Goal: Information Seeking & Learning: Learn about a topic

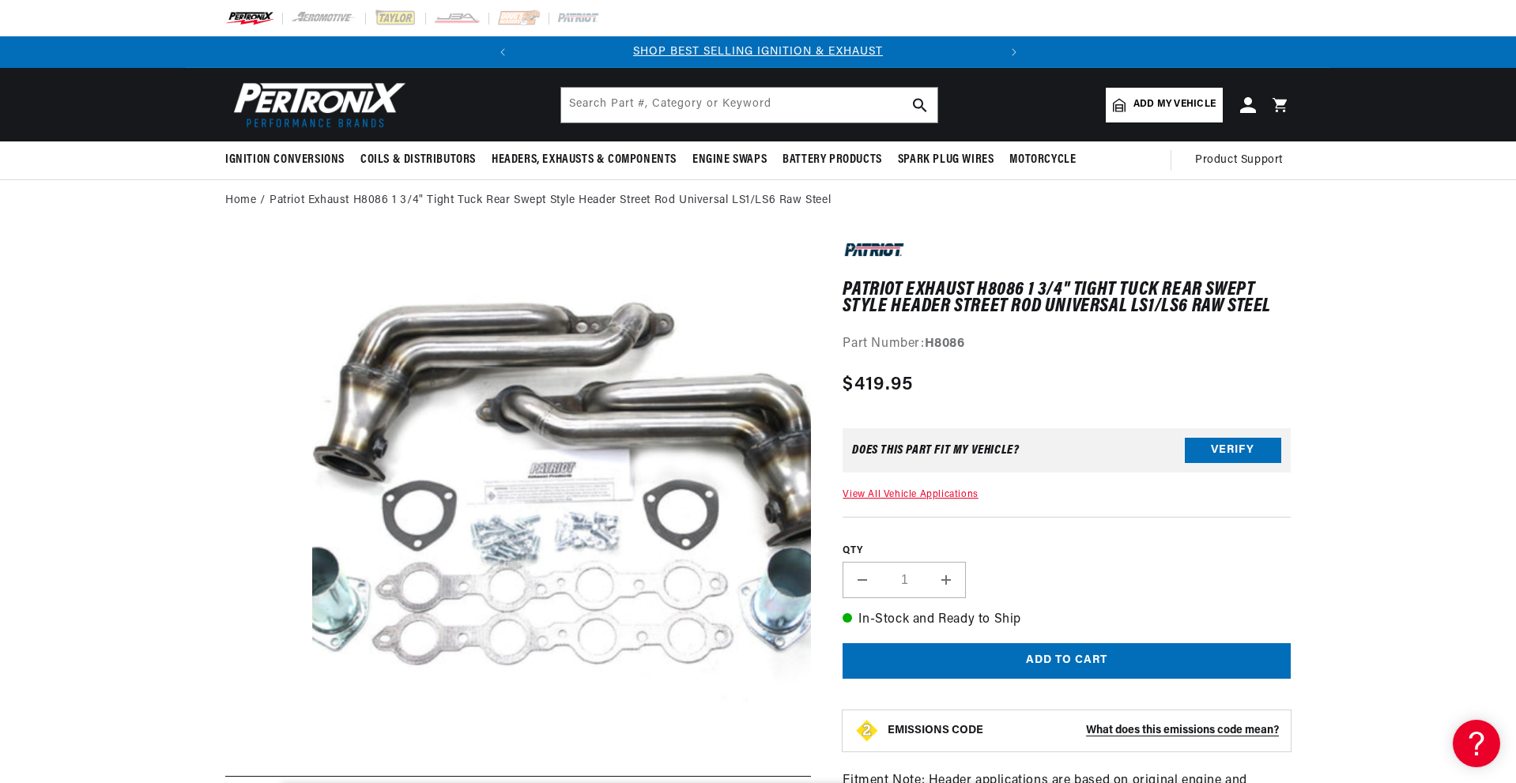
drag, startPoint x: 729, startPoint y: 497, endPoint x: 484, endPoint y: 510, distance: 246.1
click at [262, 782] on button "Open media 1 in modal" at bounding box center [262, 786] width 0 height 0
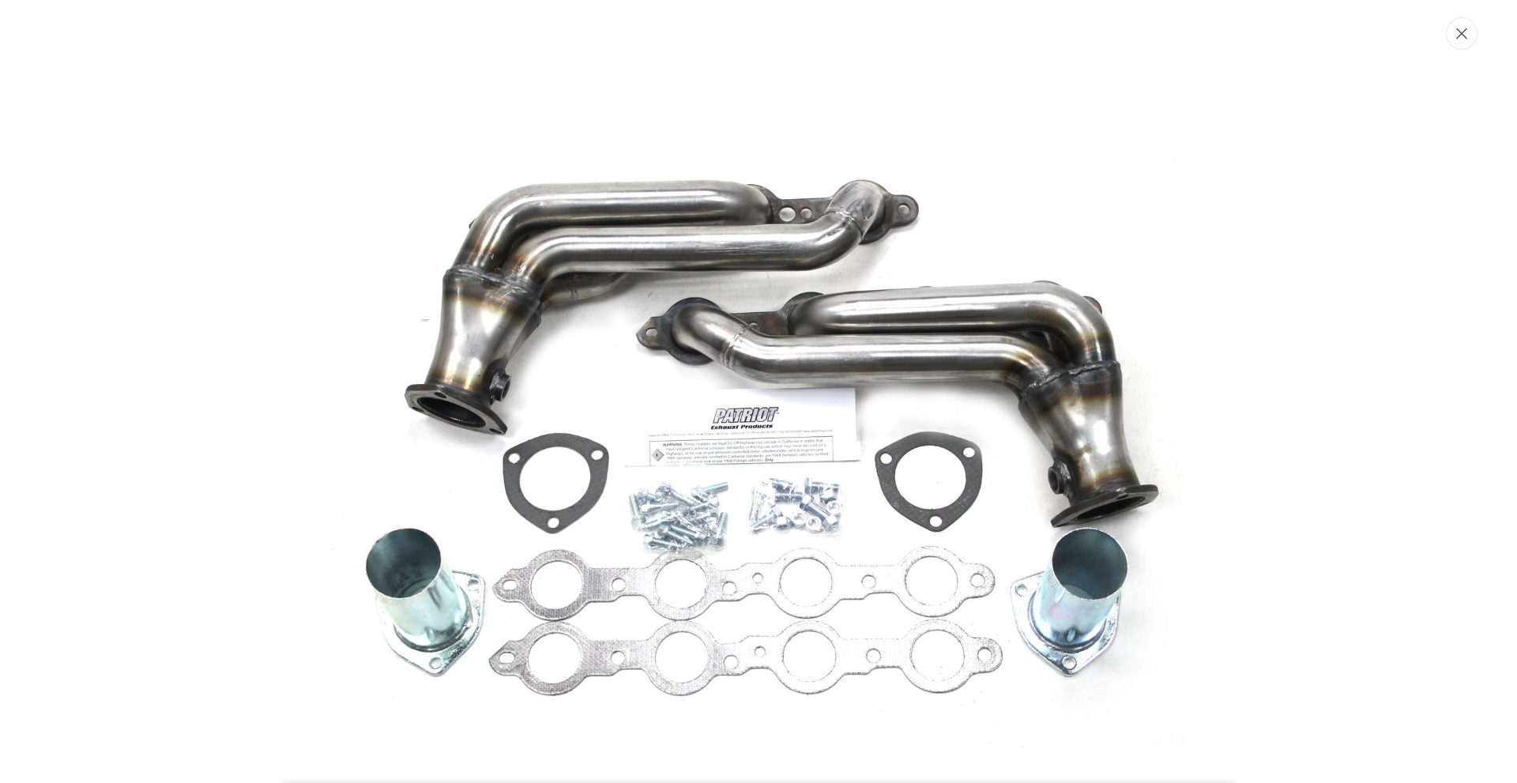
click at [1470, 39] on button "Close" at bounding box center [1462, 33] width 32 height 32
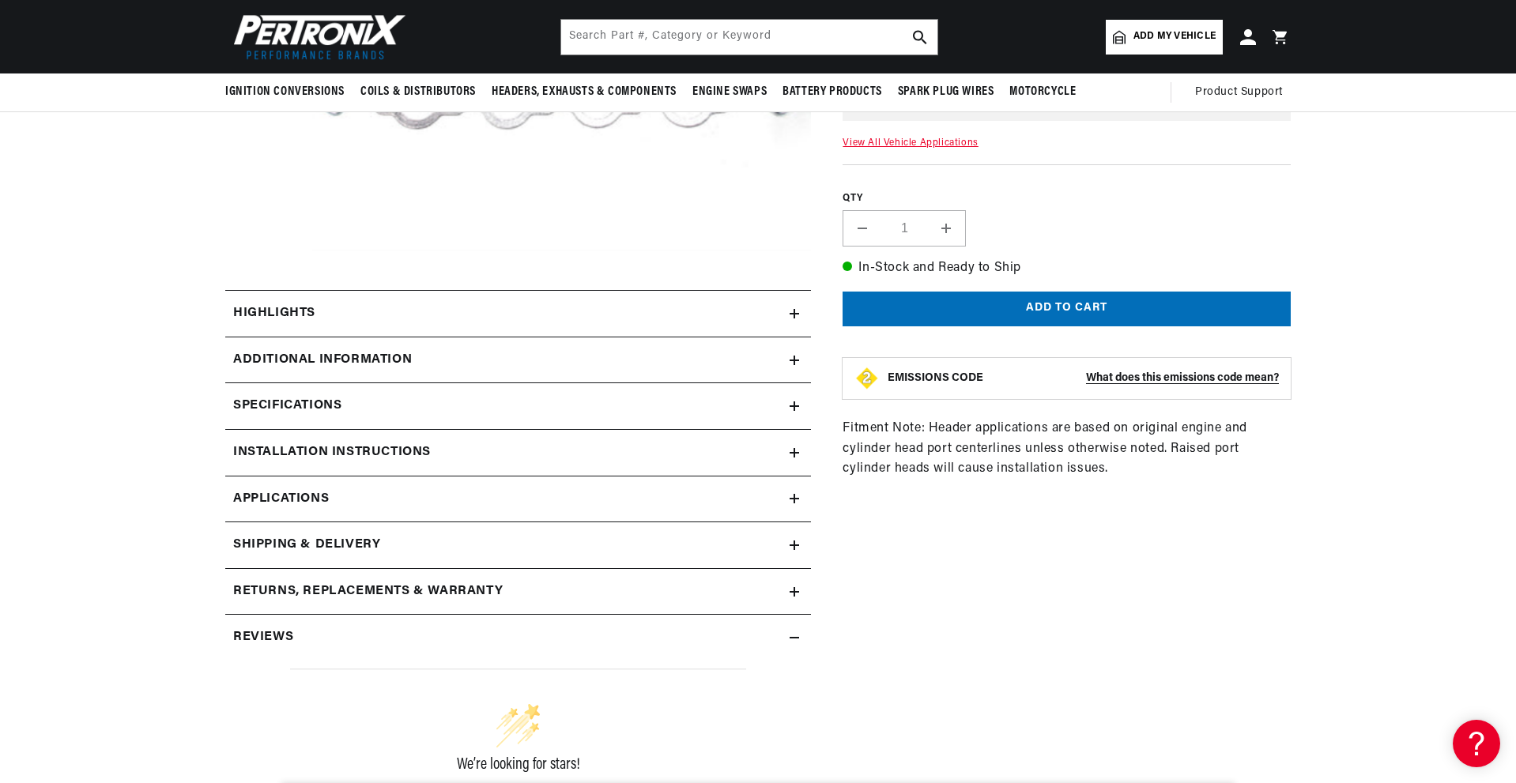
click at [274, 364] on h2 "Additional Information" at bounding box center [322, 360] width 179 height 21
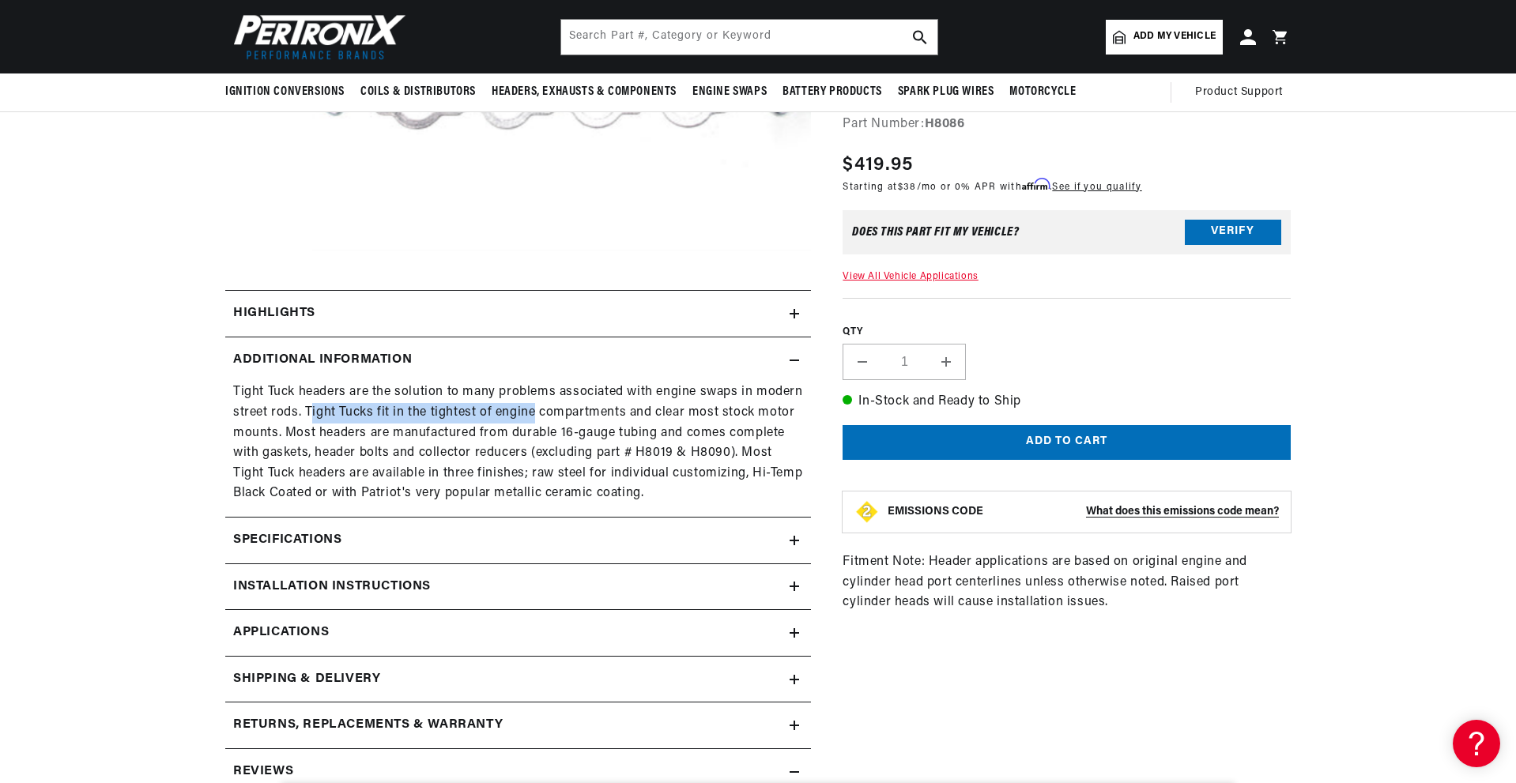
drag, startPoint x: 314, startPoint y: 407, endPoint x: 532, endPoint y: 420, distance: 218.5
click at [532, 420] on p "Tight Tuck headers are the solution to many problems associated with engine swa…" at bounding box center [518, 443] width 570 height 122
click at [449, 470] on p "Tight Tuck headers are the solution to many problems associated with engine swa…" at bounding box center [518, 443] width 570 height 122
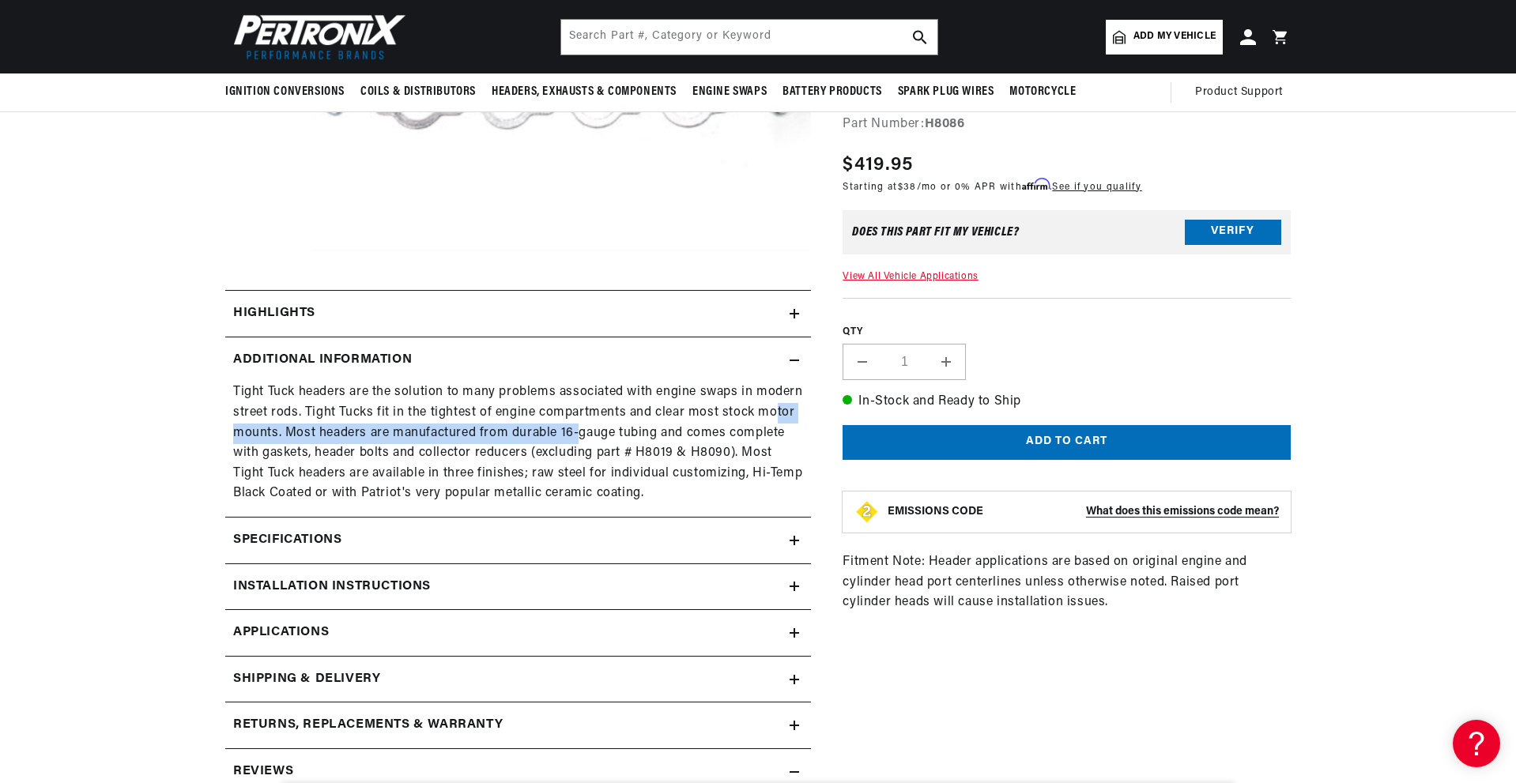
drag, startPoint x: 578, startPoint y: 424, endPoint x: 778, endPoint y: 404, distance: 201.8
click at [778, 404] on p "Tight Tuck headers are the solution to many problems associated with engine swa…" at bounding box center [518, 443] width 570 height 122
click at [319, 434] on p "Tight Tuck headers are the solution to many problems associated with engine swa…" at bounding box center [518, 443] width 570 height 122
click at [269, 452] on p "Tight Tuck headers are the solution to many problems associated with engine swa…" at bounding box center [518, 443] width 570 height 122
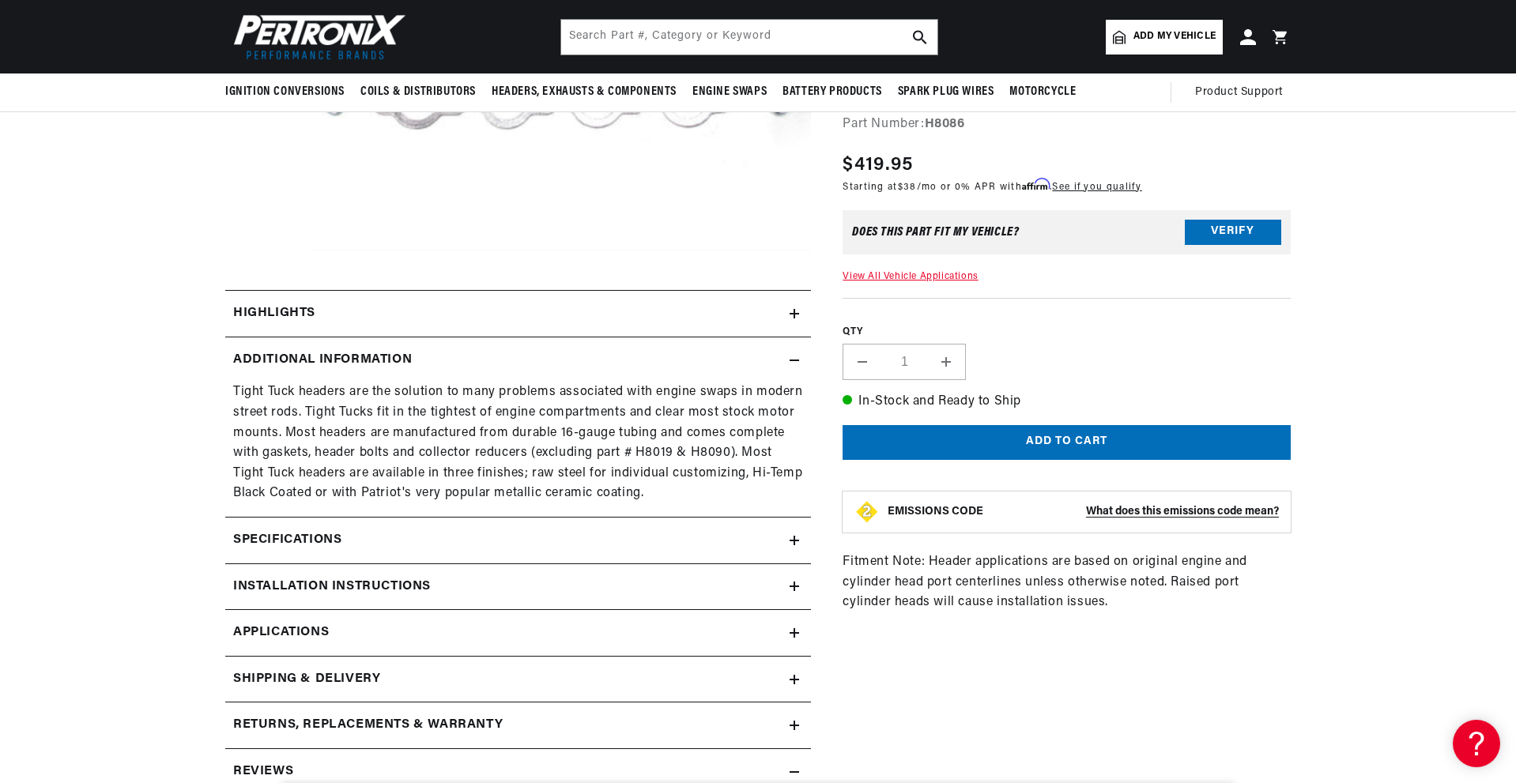
click at [307, 542] on h2 "Specifications" at bounding box center [287, 540] width 108 height 21
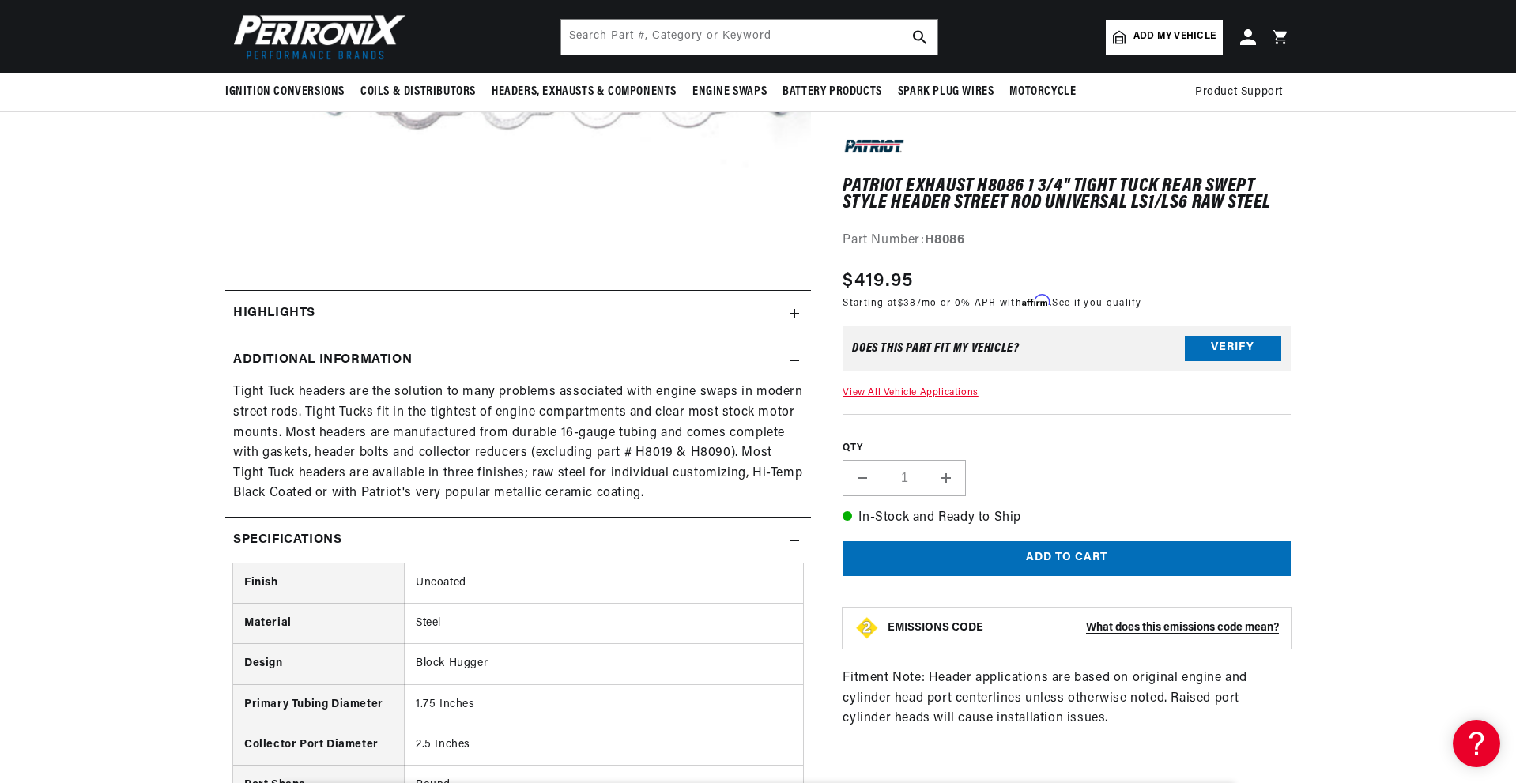
click at [307, 541] on h2 "Specifications" at bounding box center [287, 540] width 108 height 21
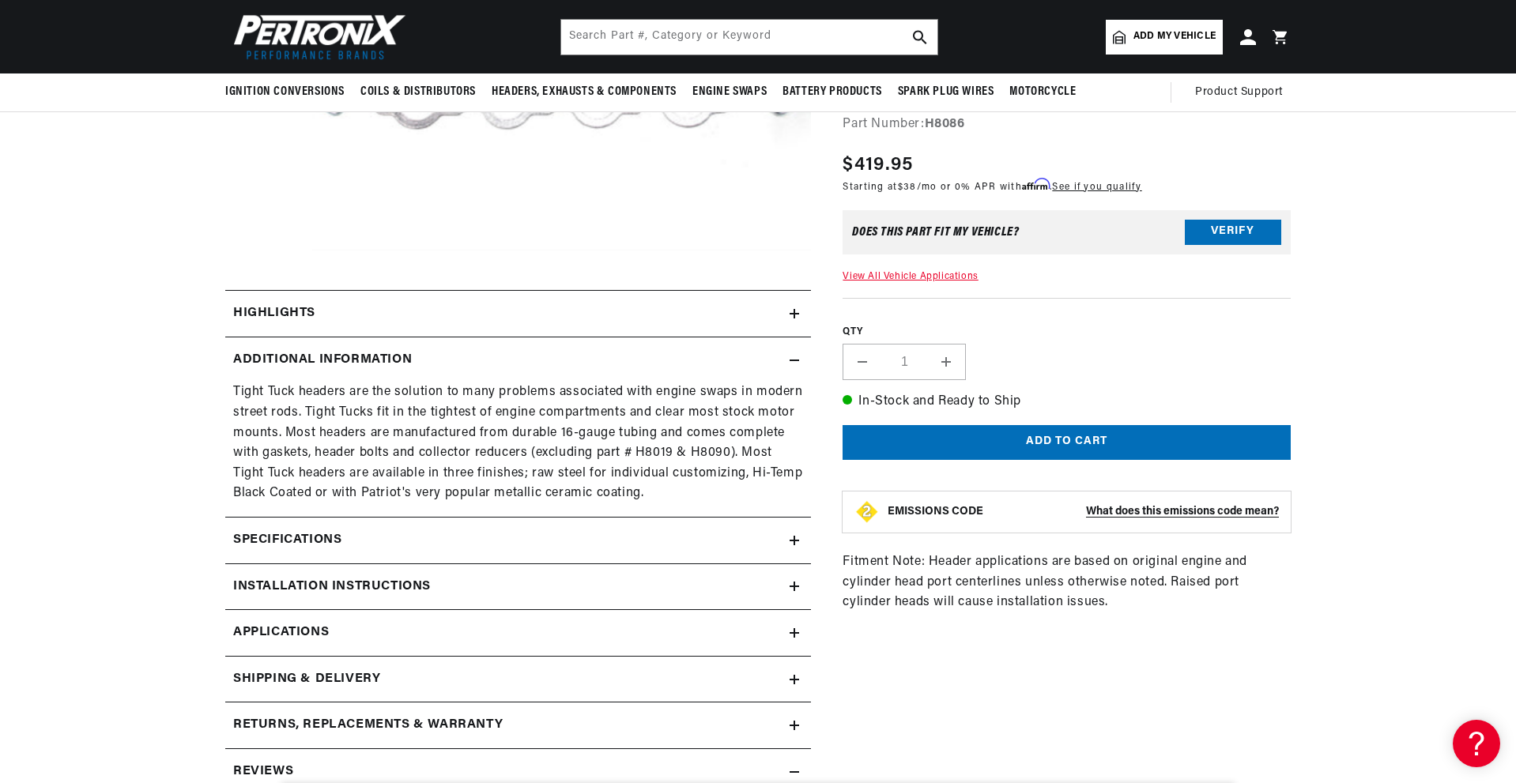
click at [320, 308] on div "Highlights" at bounding box center [507, 313] width 564 height 21
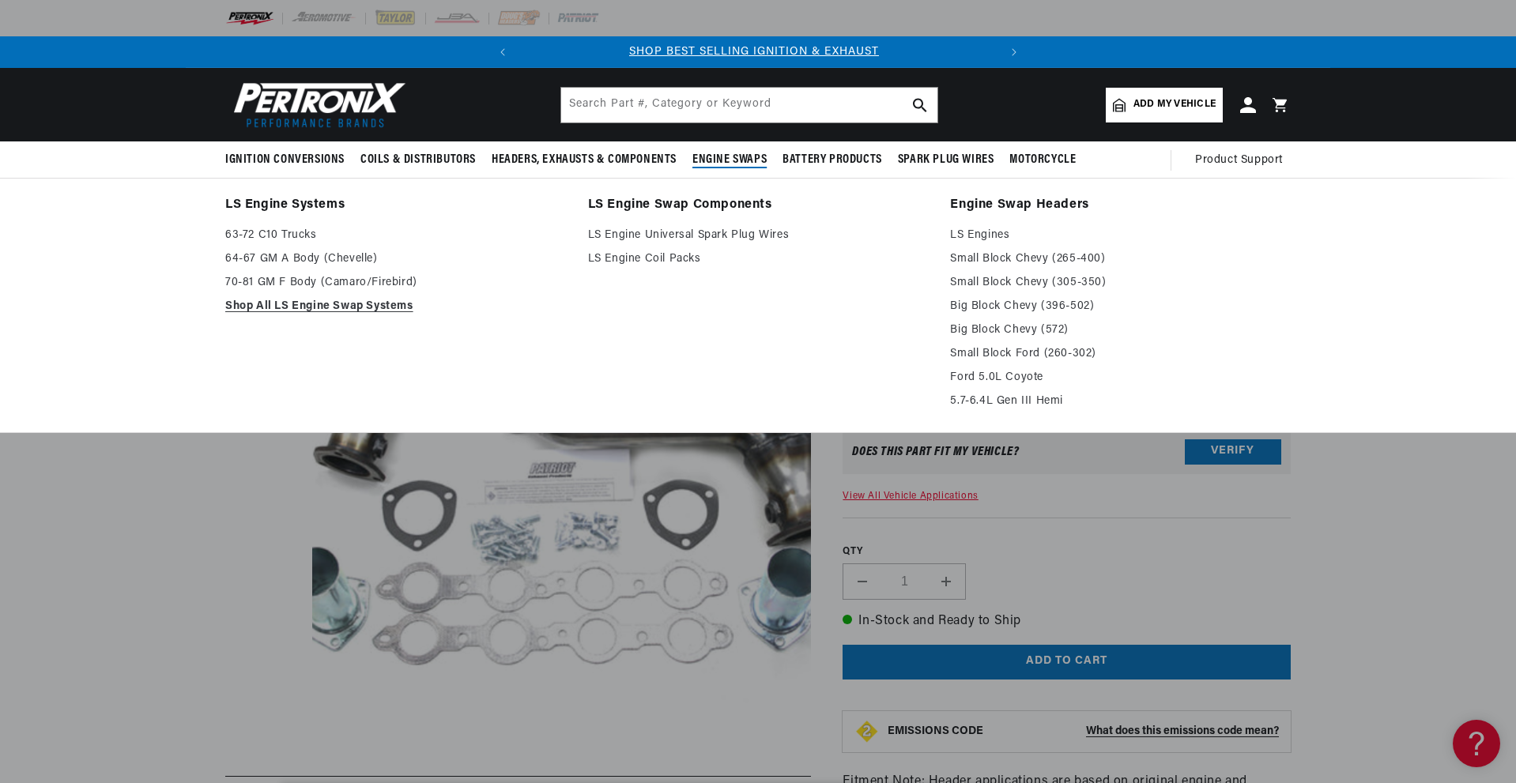
scroll to position [0, 0]
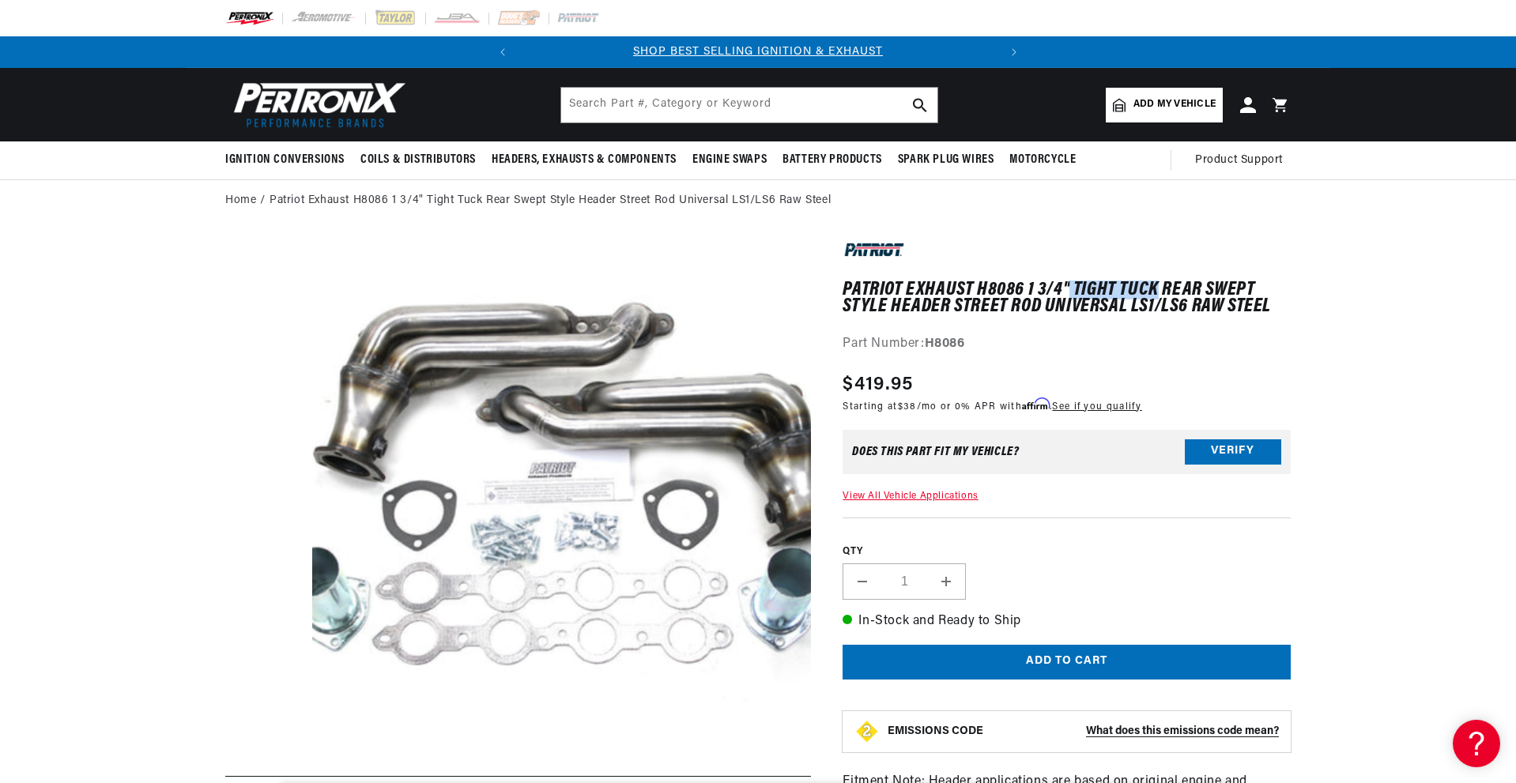
drag, startPoint x: 1125, startPoint y: 295, endPoint x: 1153, endPoint y: 296, distance: 27.7
click at [1153, 296] on h1 "Patriot Exhaust H8086 1 3/4" Tight Tuck Rear Swept Style Header Street Rod Univ…" at bounding box center [1066, 298] width 448 height 32
copy h1 "Tight Tuck"
click at [716, 101] on input "text" at bounding box center [749, 105] width 376 height 35
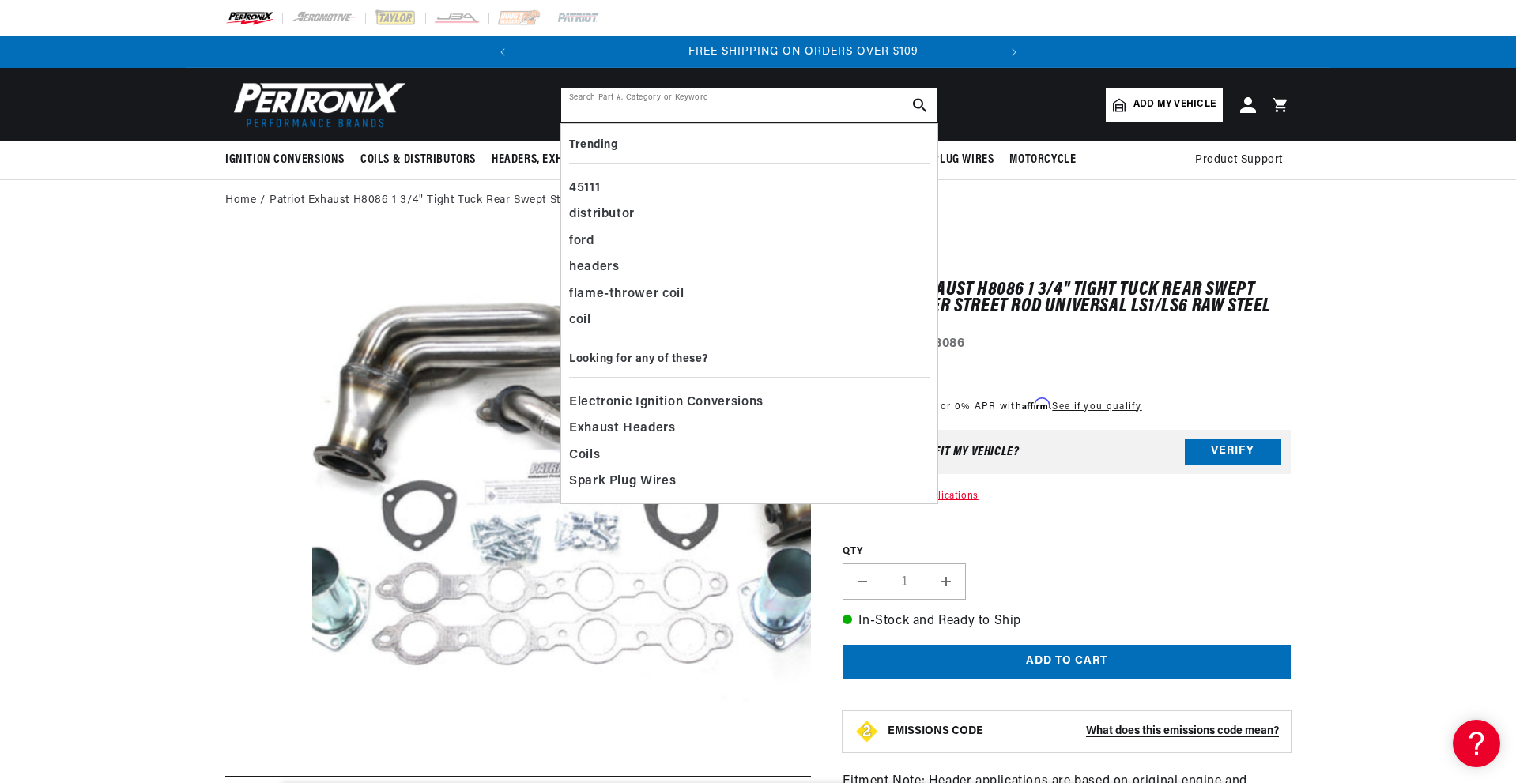
paste input "Tight Tuck"
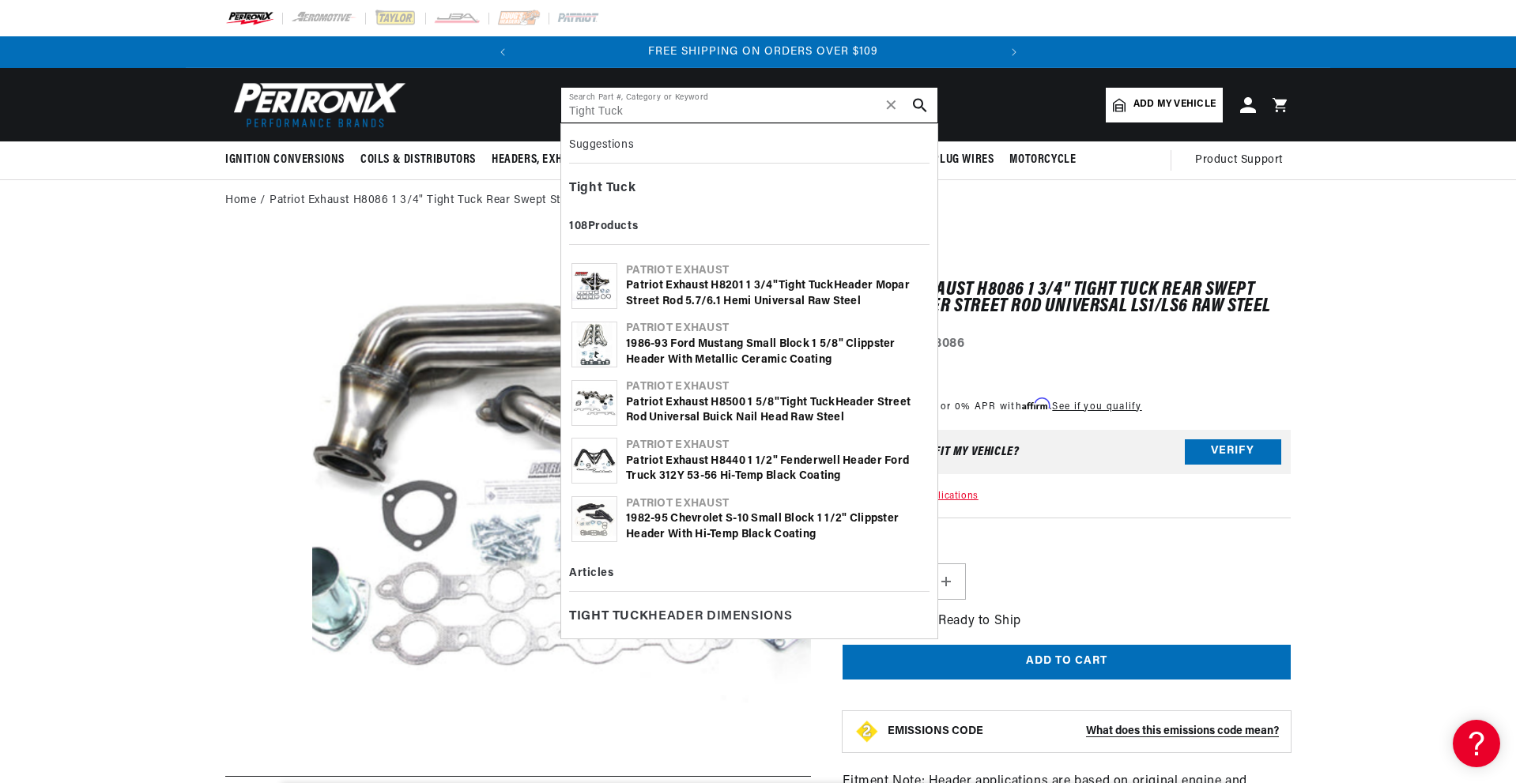
scroll to position [0, 479]
type input "Tight Tuck"
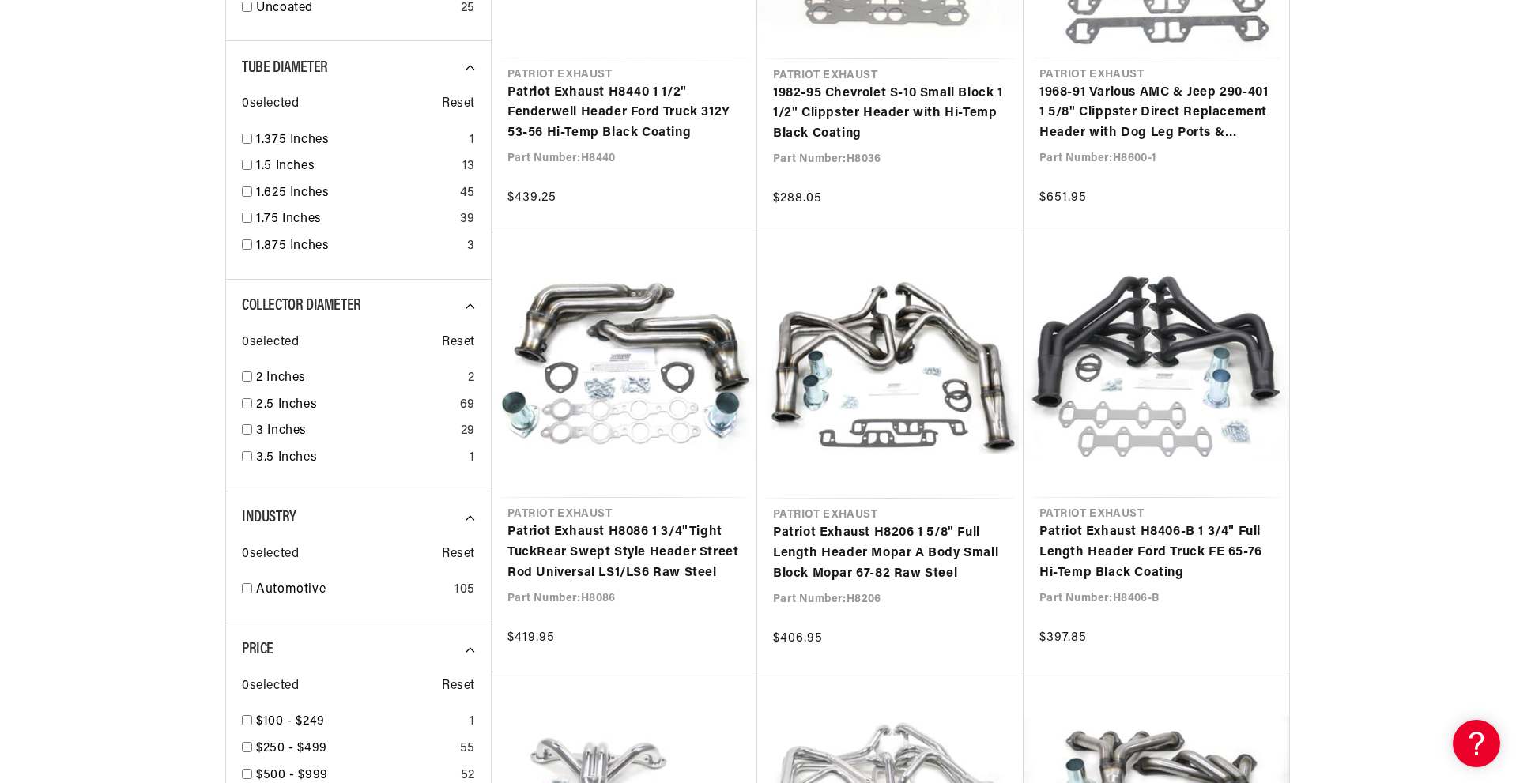
scroll to position [946, 0]
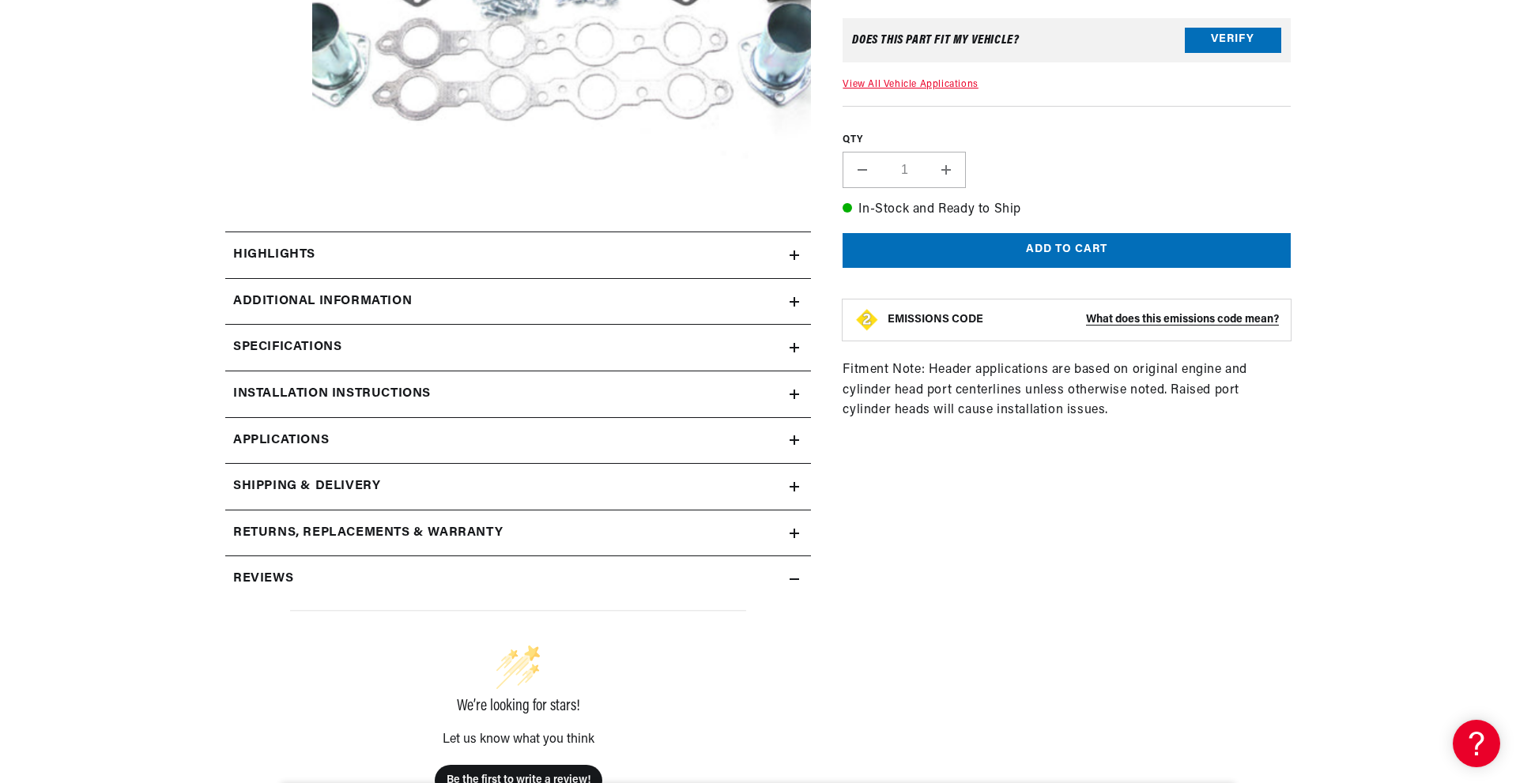
scroll to position [545, 0]
click at [318, 248] on div "Highlights" at bounding box center [507, 254] width 564 height 21
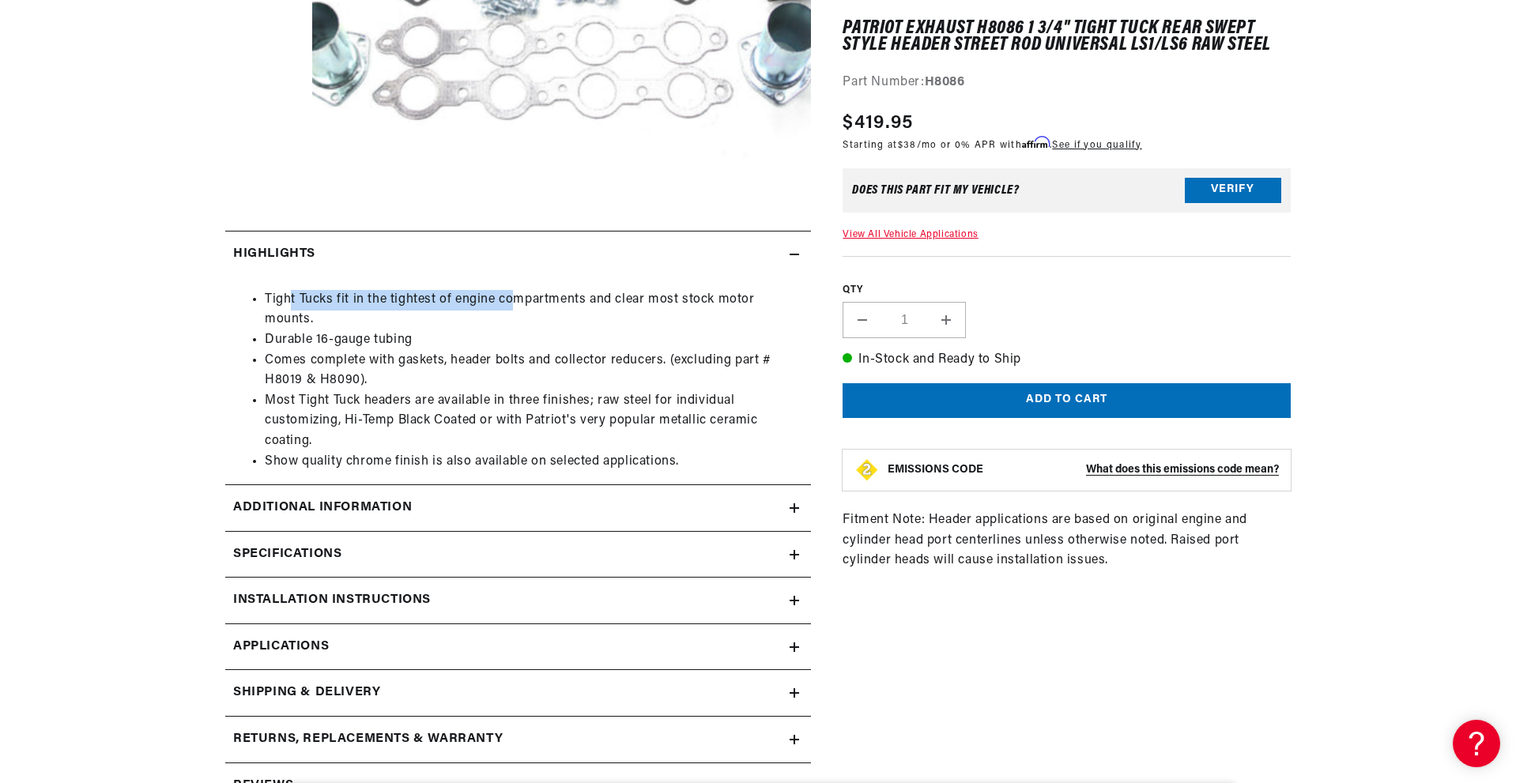
drag, startPoint x: 477, startPoint y: 290, endPoint x: 518, endPoint y: 311, distance: 46.6
click at [511, 296] on li "Tight Tucks fit in the tightest of engine compartments and clear most stock mot…" at bounding box center [534, 310] width 538 height 40
click at [522, 315] on li "Tight Tucks fit in the tightest of engine compartments and clear most stock mot…" at bounding box center [534, 310] width 538 height 40
drag, startPoint x: 266, startPoint y: 406, endPoint x: 495, endPoint y: 414, distance: 229.3
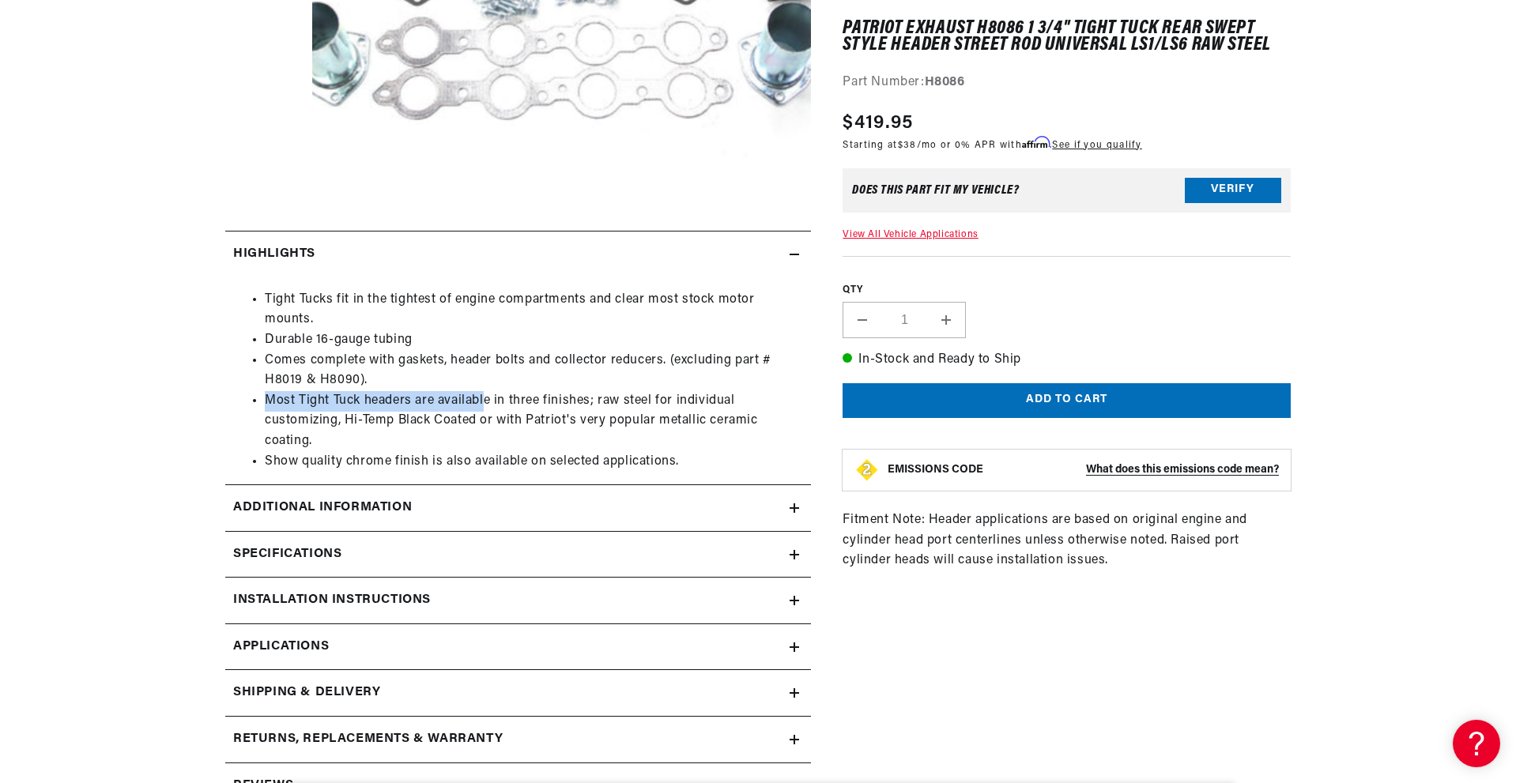
click at [486, 394] on li "Most Tight Tuck headers are available in three finishes; raw steel for individu…" at bounding box center [534, 421] width 538 height 61
click at [497, 417] on li "Most Tight Tuck headers are available in three finishes; raw steel for individu…" at bounding box center [534, 421] width 538 height 61
drag, startPoint x: 299, startPoint y: 421, endPoint x: 524, endPoint y: 397, distance: 226.5
click at [524, 397] on li "Most Tight Tuck headers are available in three finishes; raw steel for individu…" at bounding box center [534, 421] width 538 height 61
click at [524, 423] on li "Most Tight Tuck headers are available in three finishes; raw steel for individu…" at bounding box center [534, 421] width 538 height 61
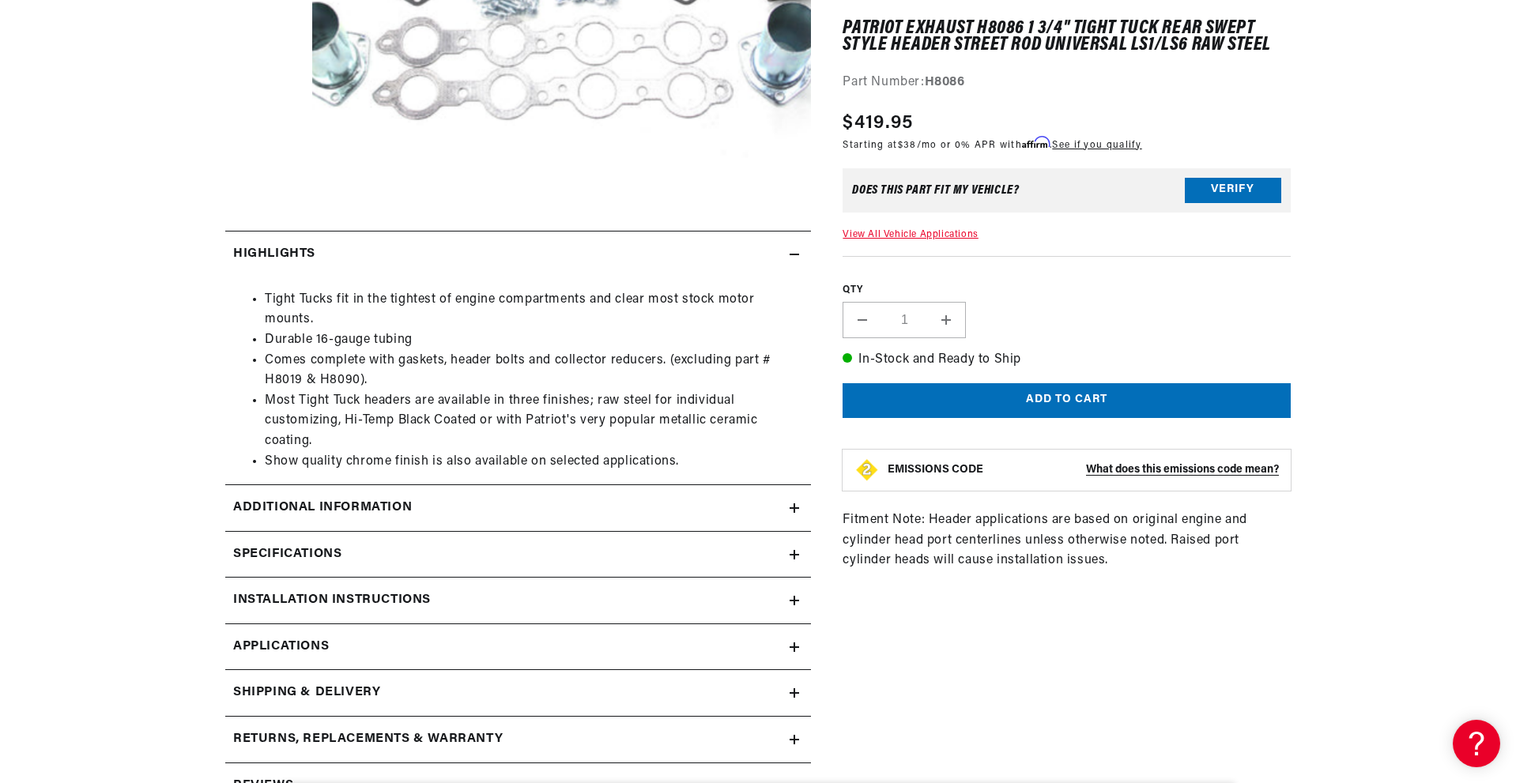
scroll to position [0, 479]
drag, startPoint x: 259, startPoint y: 456, endPoint x: 514, endPoint y: 450, distance: 255.3
click at [514, 450] on ul "Tight Tucks fit in the tightest of engine compartments and clear most stock mot…" at bounding box center [518, 381] width 570 height 182
click at [514, 450] on li "Most Tight Tuck headers are available in three finishes; raw steel for individu…" at bounding box center [534, 421] width 538 height 61
click at [304, 518] on h2 "Additional Information" at bounding box center [322, 508] width 179 height 21
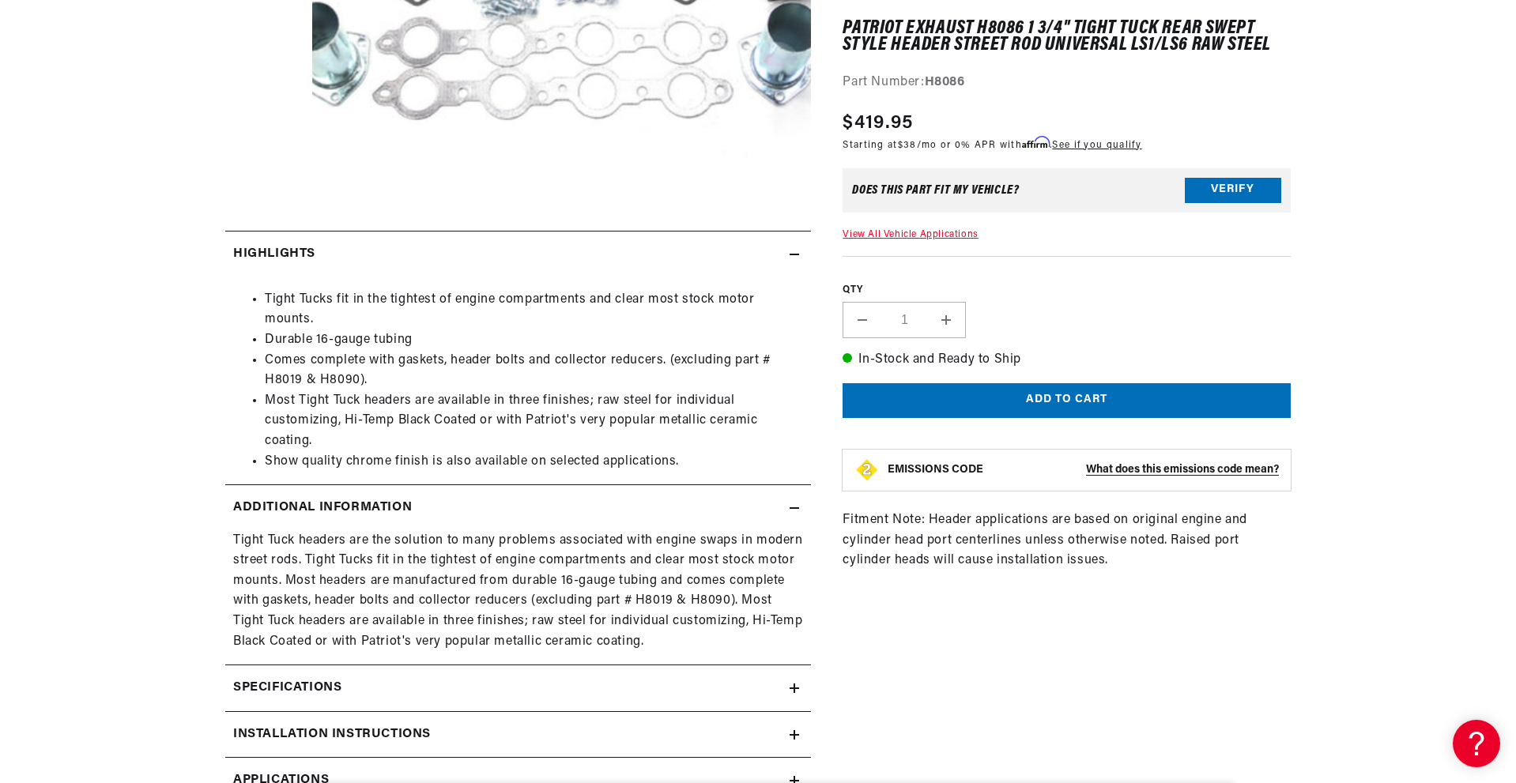
scroll to position [0, 0]
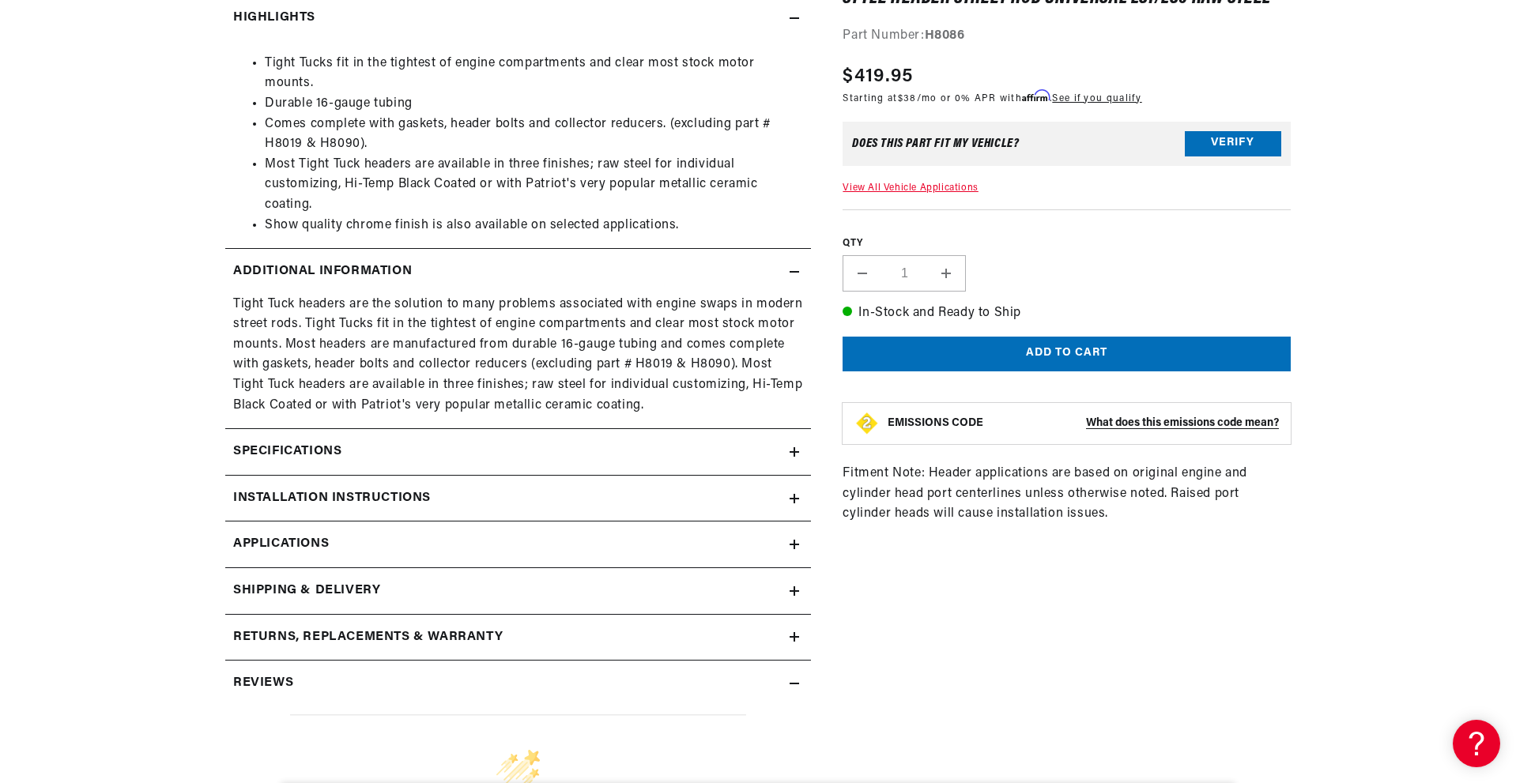
click at [327, 455] on h2 "Specifications" at bounding box center [287, 452] width 108 height 21
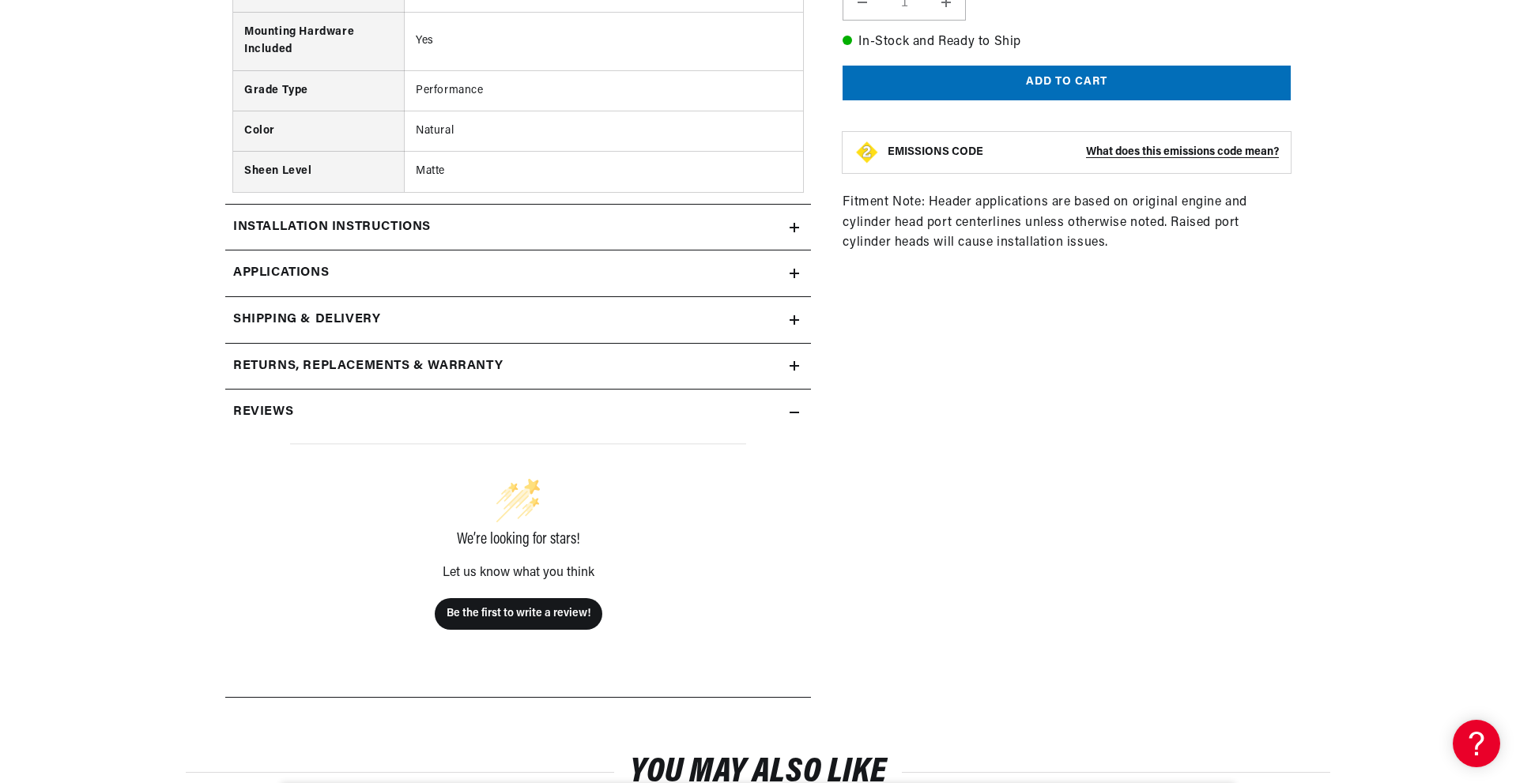
click at [362, 230] on h2 "Installation instructions" at bounding box center [332, 227] width 198 height 21
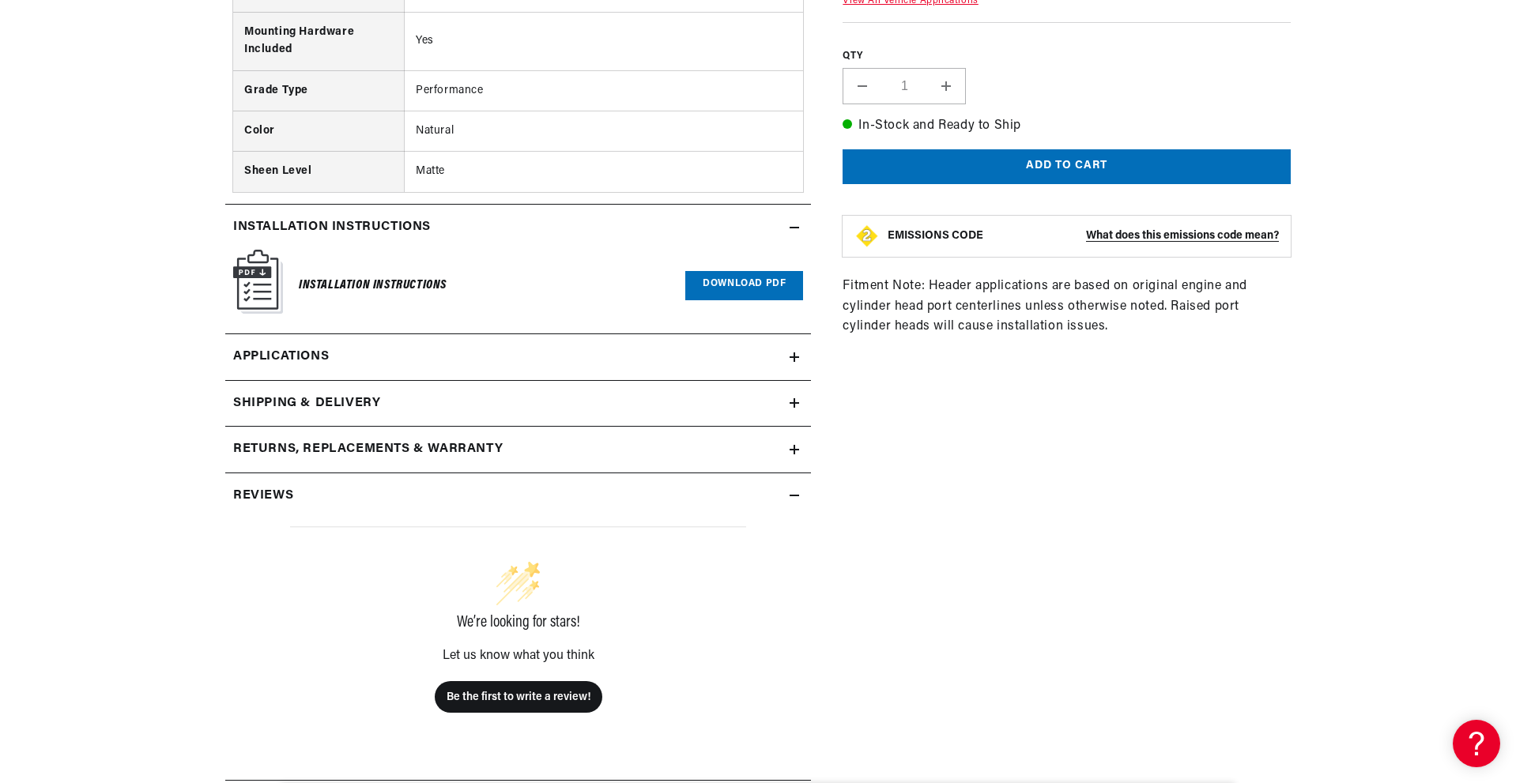
click at [360, 228] on h2 "Installation instructions" at bounding box center [332, 227] width 198 height 21
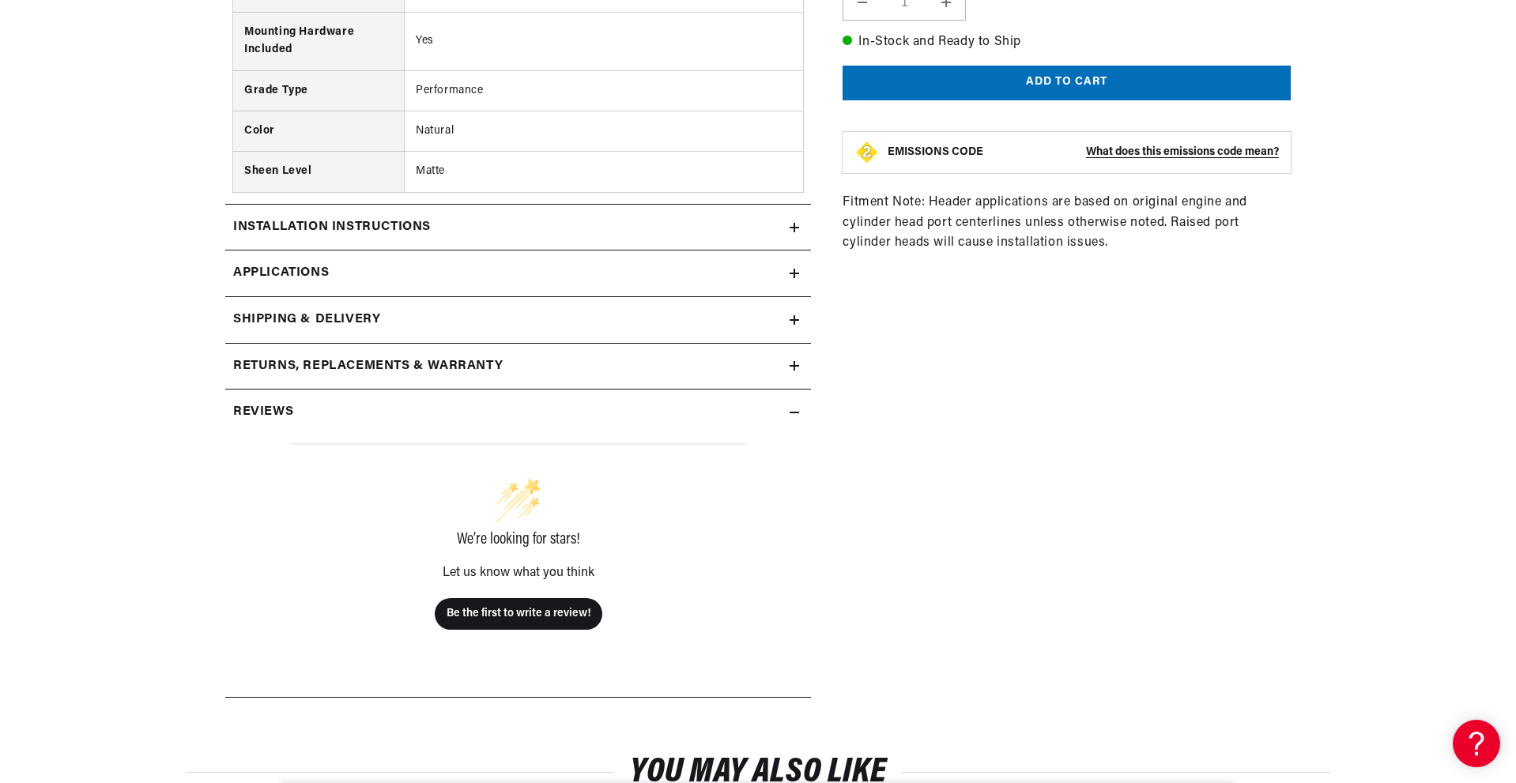
click at [340, 225] on h2 "Installation instructions" at bounding box center [332, 227] width 198 height 21
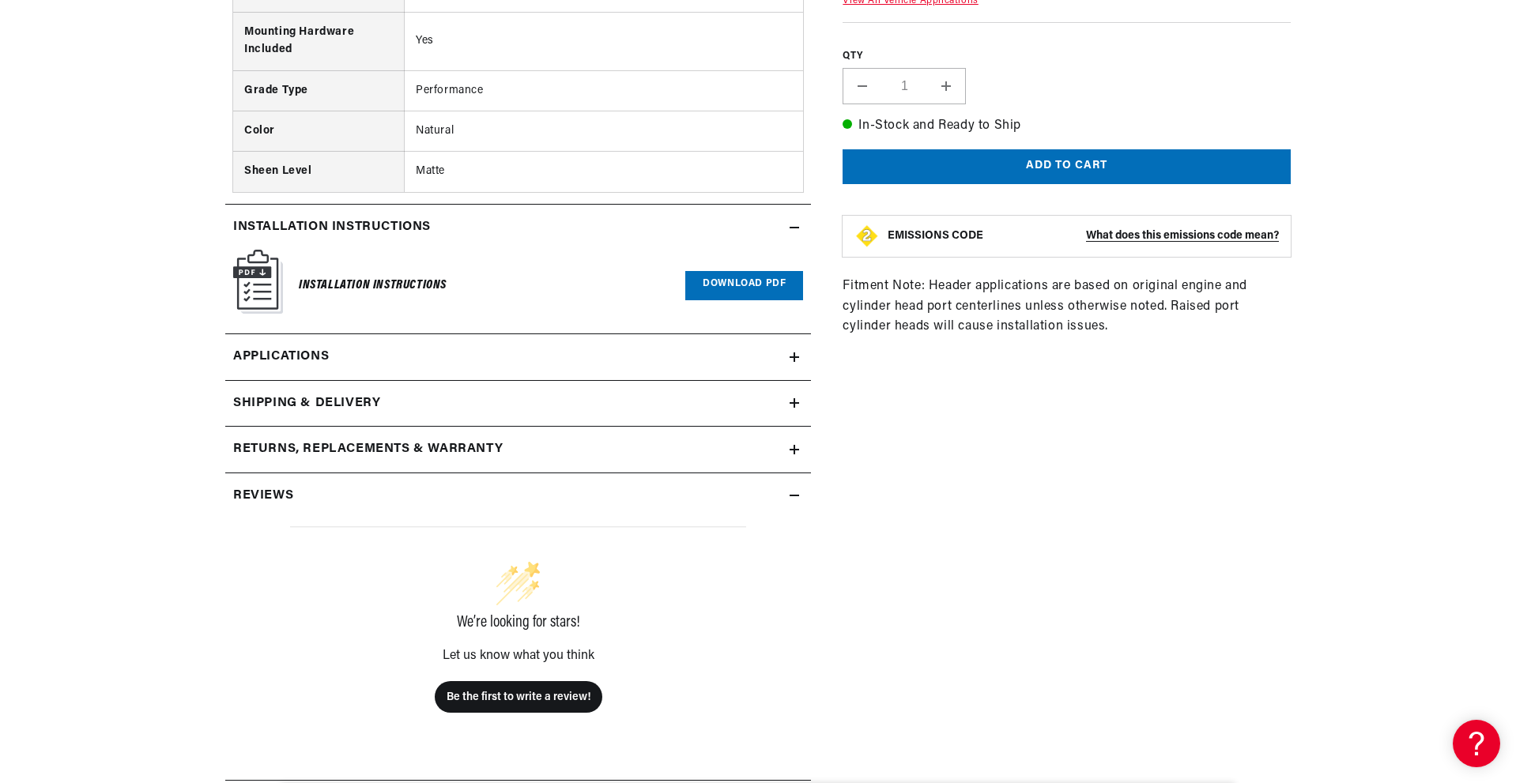
click at [726, 283] on link "Download PDF" at bounding box center [744, 285] width 118 height 29
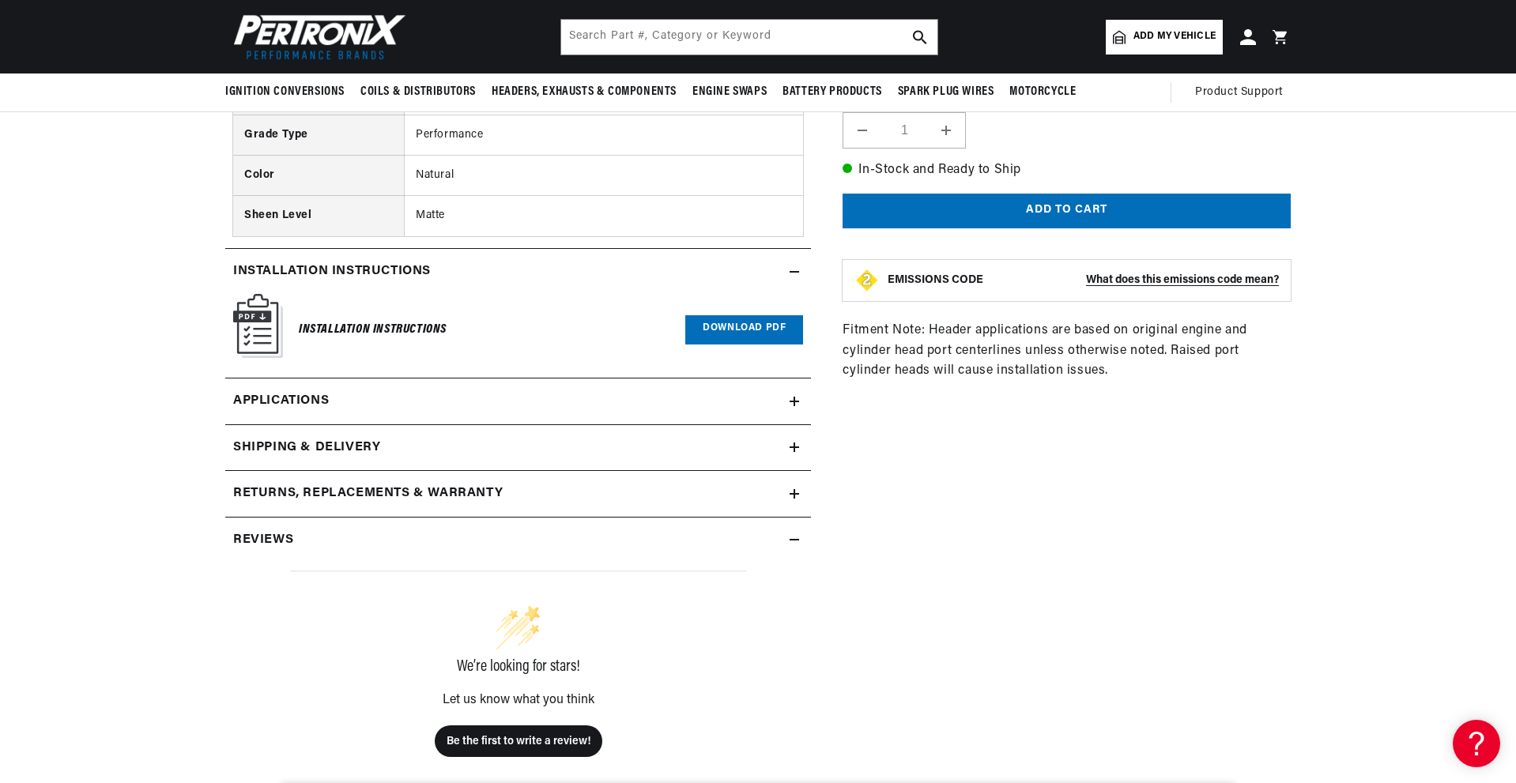
click at [295, 404] on span "Applications" at bounding box center [281, 401] width 96 height 21
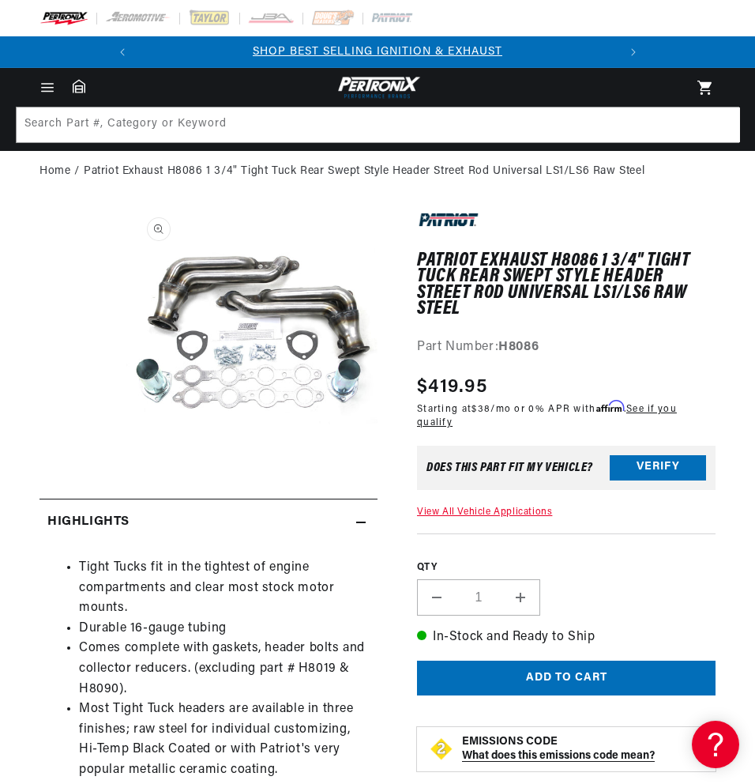
drag, startPoint x: 205, startPoint y: 292, endPoint x: 168, endPoint y: 345, distance: 64.7
drag, startPoint x: 168, startPoint y: 345, endPoint x: 208, endPoint y: 299, distance: 60.4
click at [126, 459] on button "Open media 1 in modal" at bounding box center [126, 459] width 0 height 0
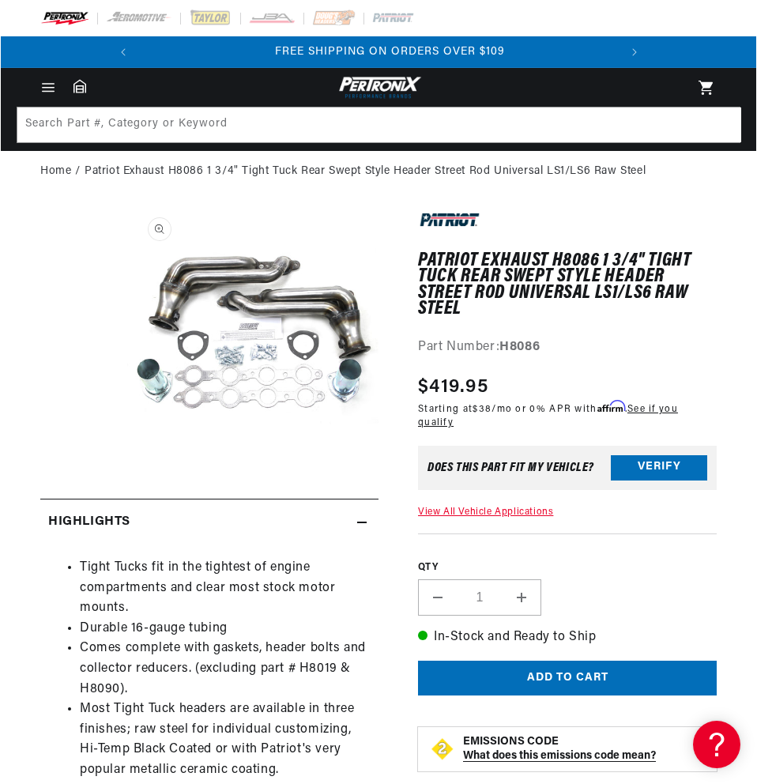
scroll to position [0, 479]
drag, startPoint x: 240, startPoint y: 320, endPoint x: 218, endPoint y: 307, distance: 25.9
click at [126, 459] on button "Open media 1 in modal" at bounding box center [126, 459] width 0 height 0
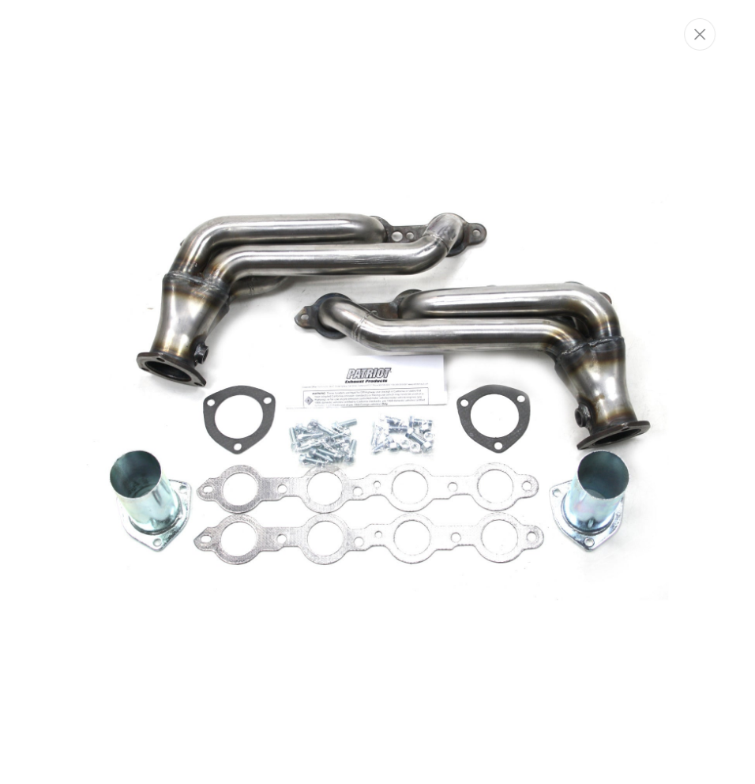
scroll to position [0, 0]
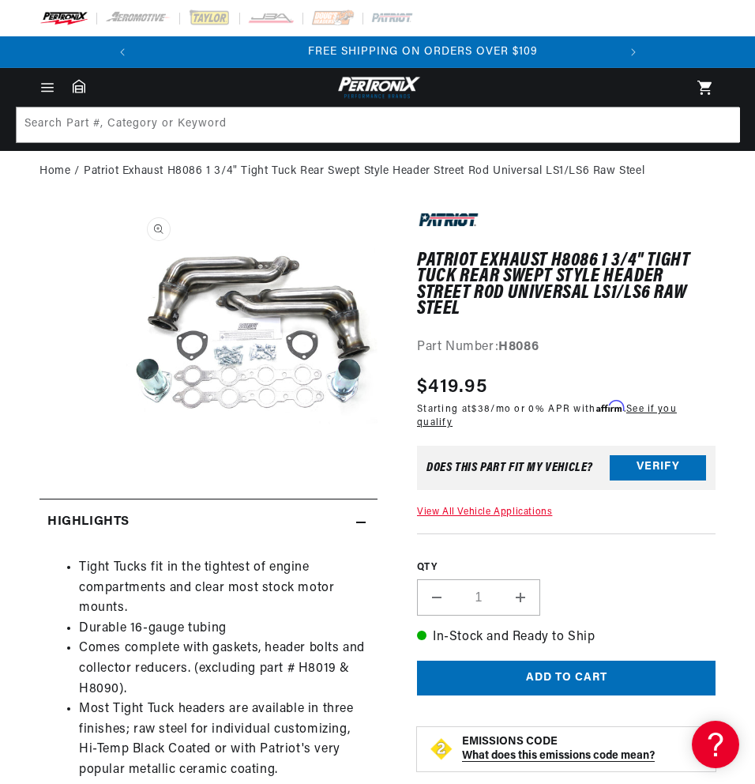
drag, startPoint x: 322, startPoint y: 247, endPoint x: 262, endPoint y: 297, distance: 79.1
click at [126, 459] on button "Open media 1 in modal" at bounding box center [126, 459] width 0 height 0
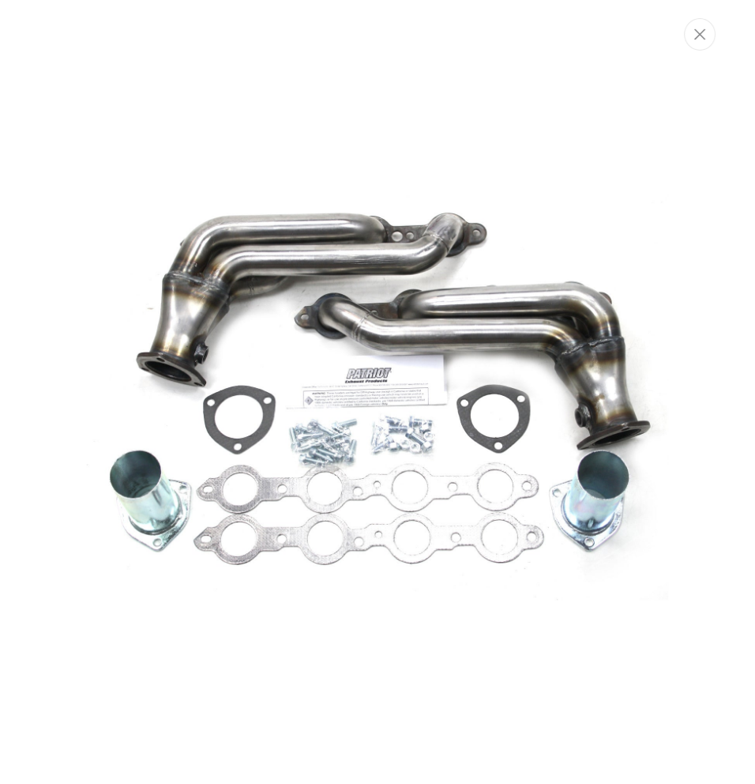
scroll to position [0, 479]
click at [270, 297] on img "Media gallery" at bounding box center [378, 391] width 583 height 583
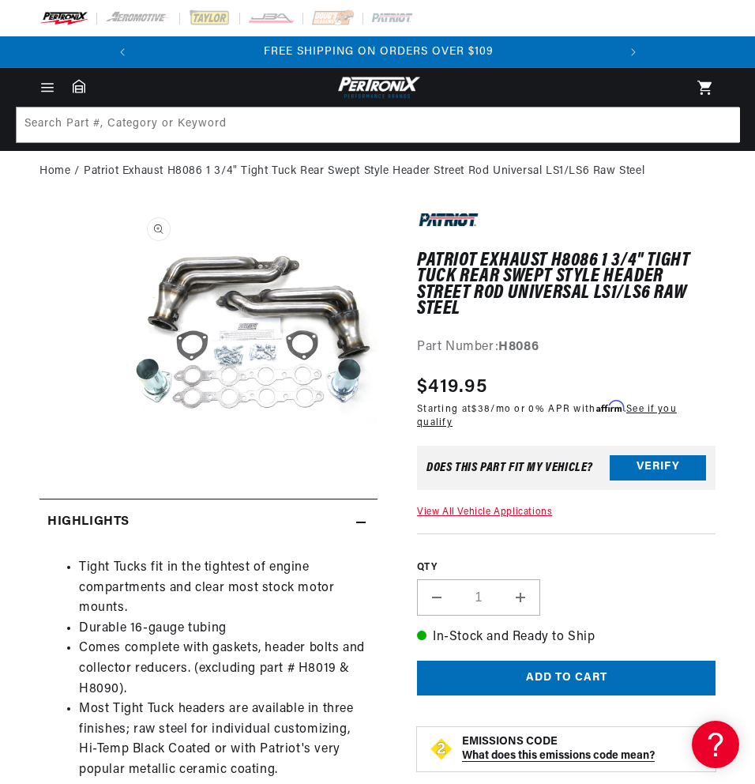
drag, startPoint x: 252, startPoint y: 311, endPoint x: 277, endPoint y: 275, distance: 44.3
click at [126, 459] on button "Open media 1 in modal" at bounding box center [126, 459] width 0 height 0
drag, startPoint x: 414, startPoint y: 245, endPoint x: 261, endPoint y: 313, distance: 167.7
click at [126, 459] on button "Open media 1 in modal" at bounding box center [126, 459] width 0 height 0
drag, startPoint x: 323, startPoint y: 295, endPoint x: 239, endPoint y: 312, distance: 86.3
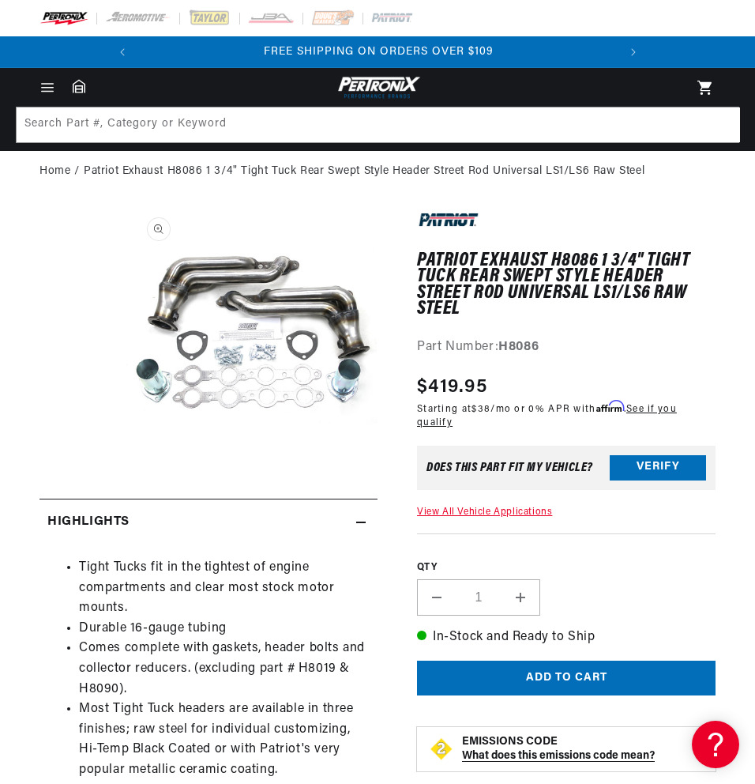
click at [126, 459] on button "Open media 1 in modal" at bounding box center [126, 459] width 0 height 0
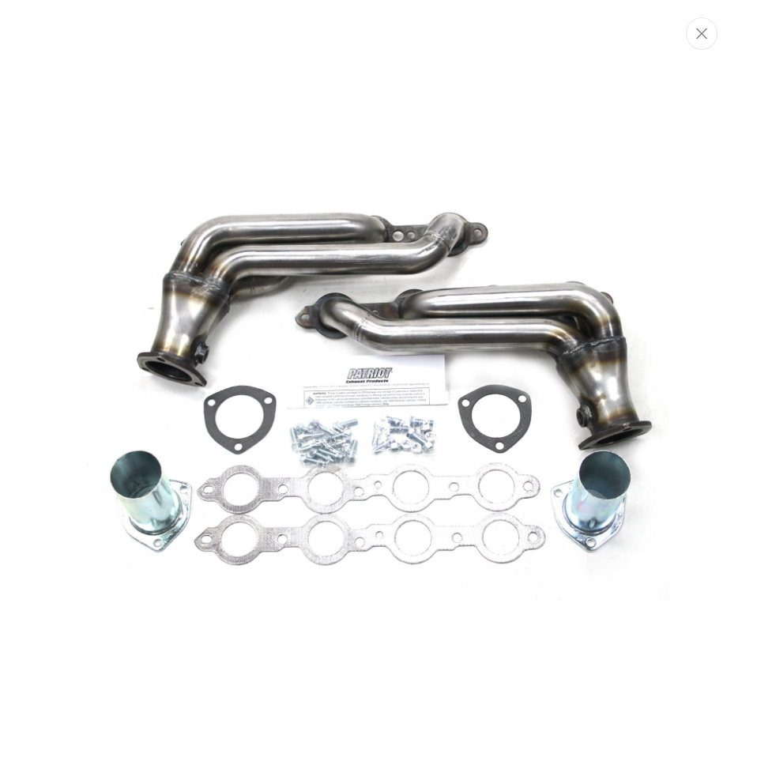
click at [239, 312] on img "Media gallery" at bounding box center [378, 391] width 583 height 583
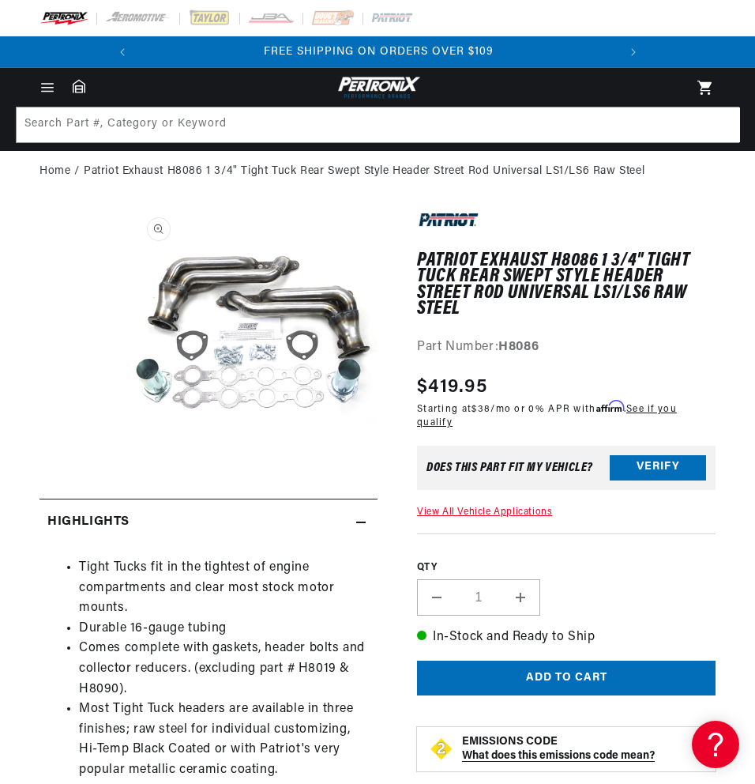
click at [126, 459] on button "Open media 1 in modal" at bounding box center [126, 459] width 0 height 0
drag, startPoint x: 282, startPoint y: 302, endPoint x: 250, endPoint y: 328, distance: 41.6
click at [126, 459] on button "Open media 1 in modal" at bounding box center [126, 459] width 0 height 0
drag, startPoint x: 250, startPoint y: 328, endPoint x: 249, endPoint y: 296, distance: 31.6
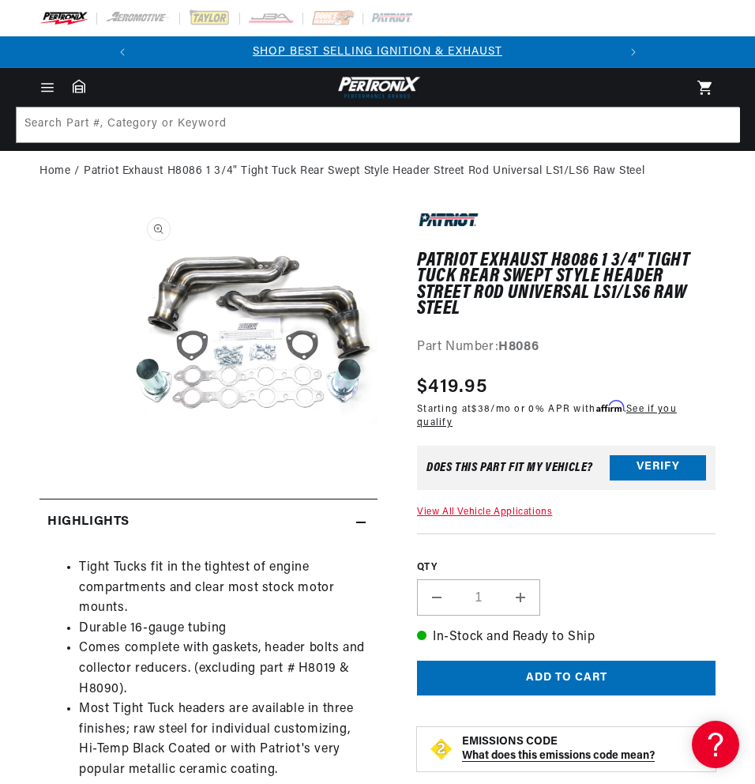
click at [126, 459] on button "Open media 1 in modal" at bounding box center [126, 459] width 0 height 0
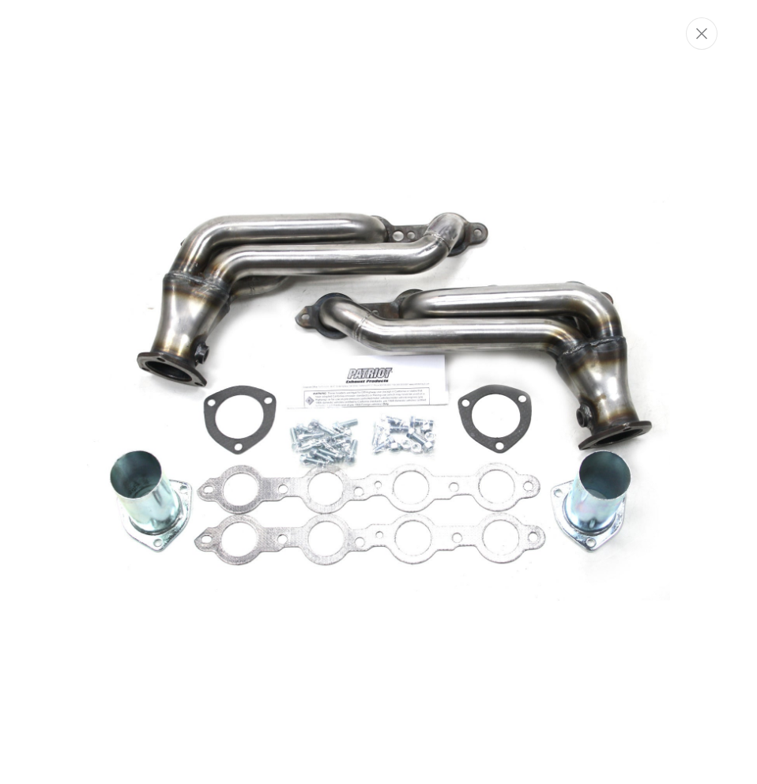
click at [255, 288] on img "Media gallery" at bounding box center [378, 391] width 583 height 583
